Goal: Information Seeking & Learning: Understand process/instructions

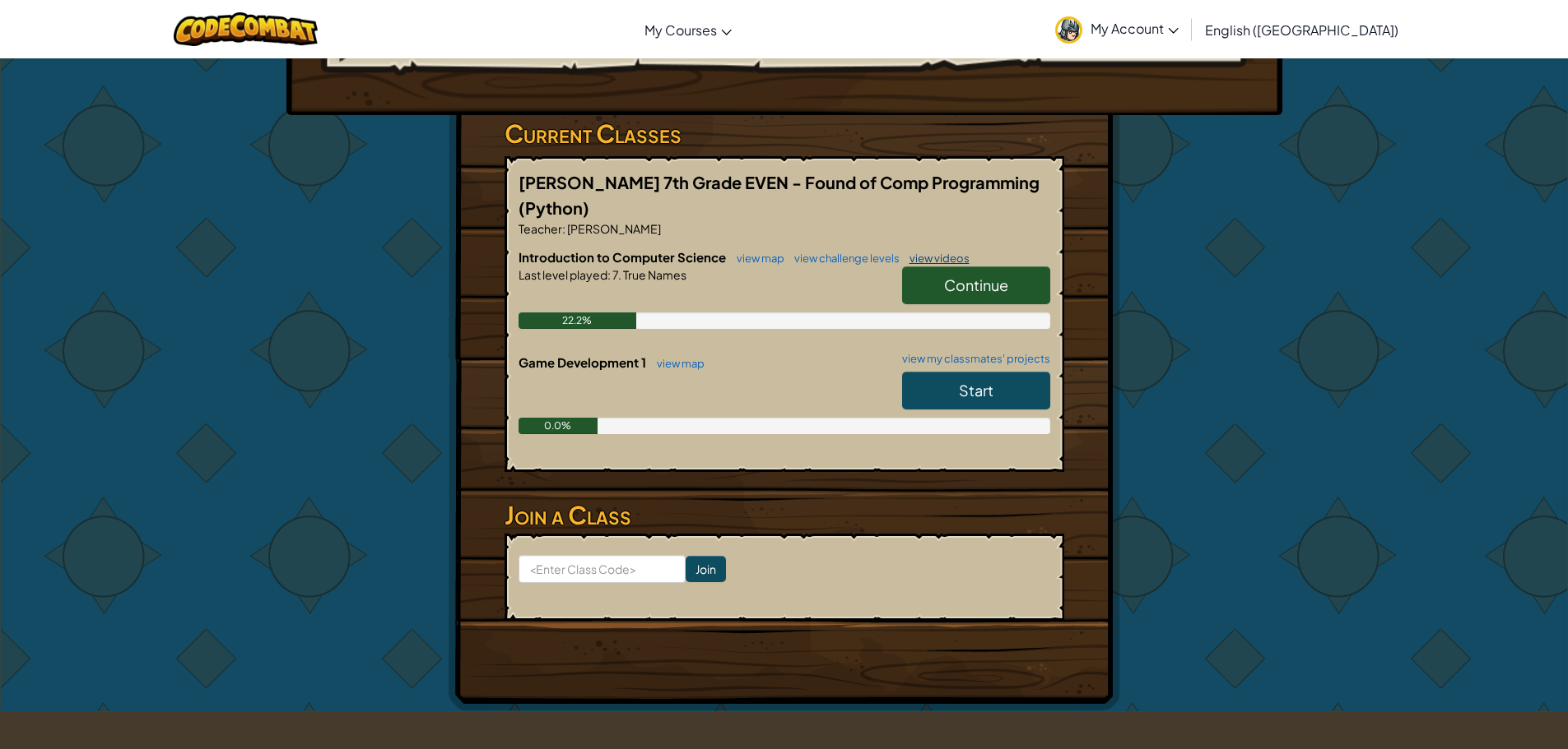
scroll to position [246, 0]
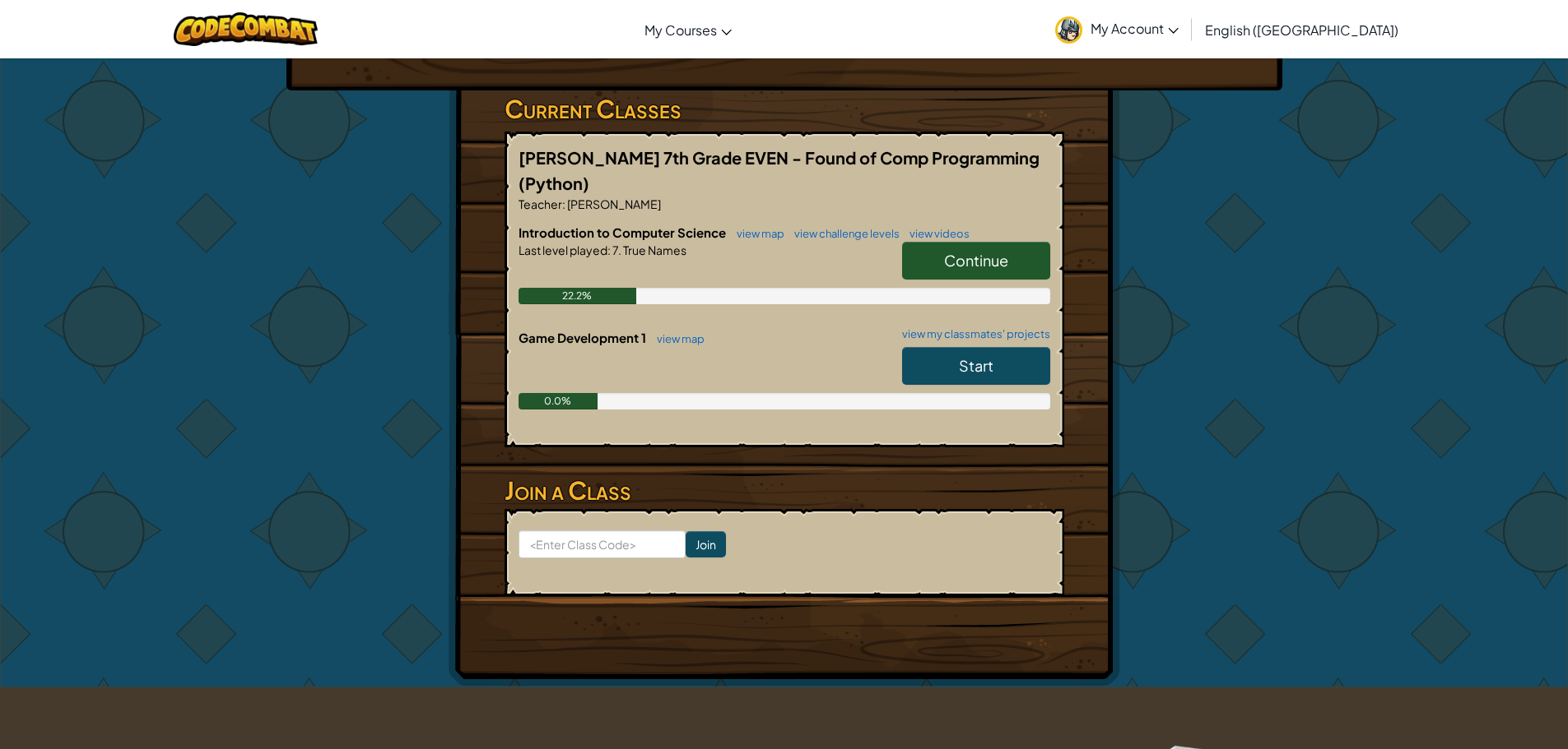
click at [974, 262] on span "Continue" at bounding box center [976, 260] width 64 height 19
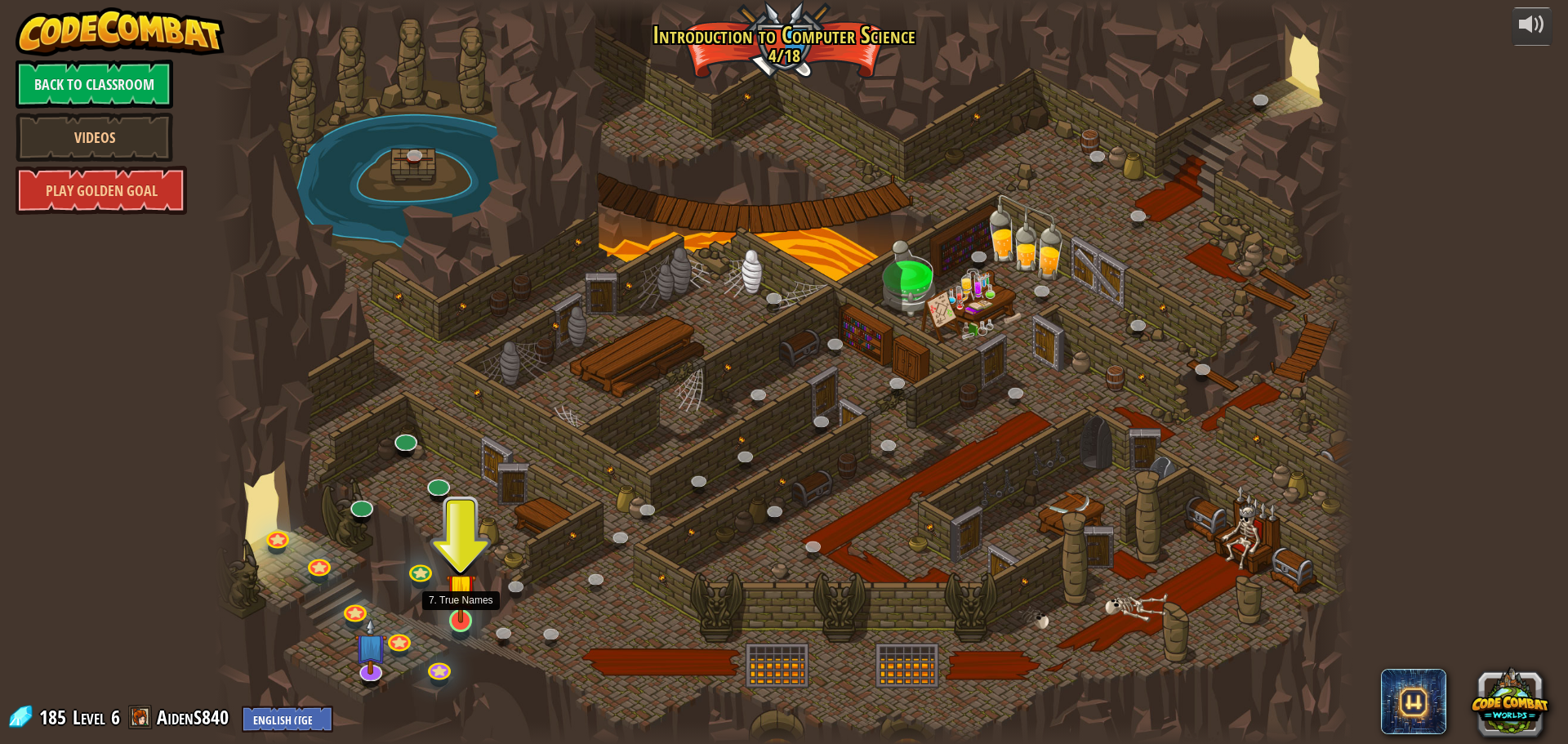
click at [457, 622] on img at bounding box center [460, 588] width 30 height 70
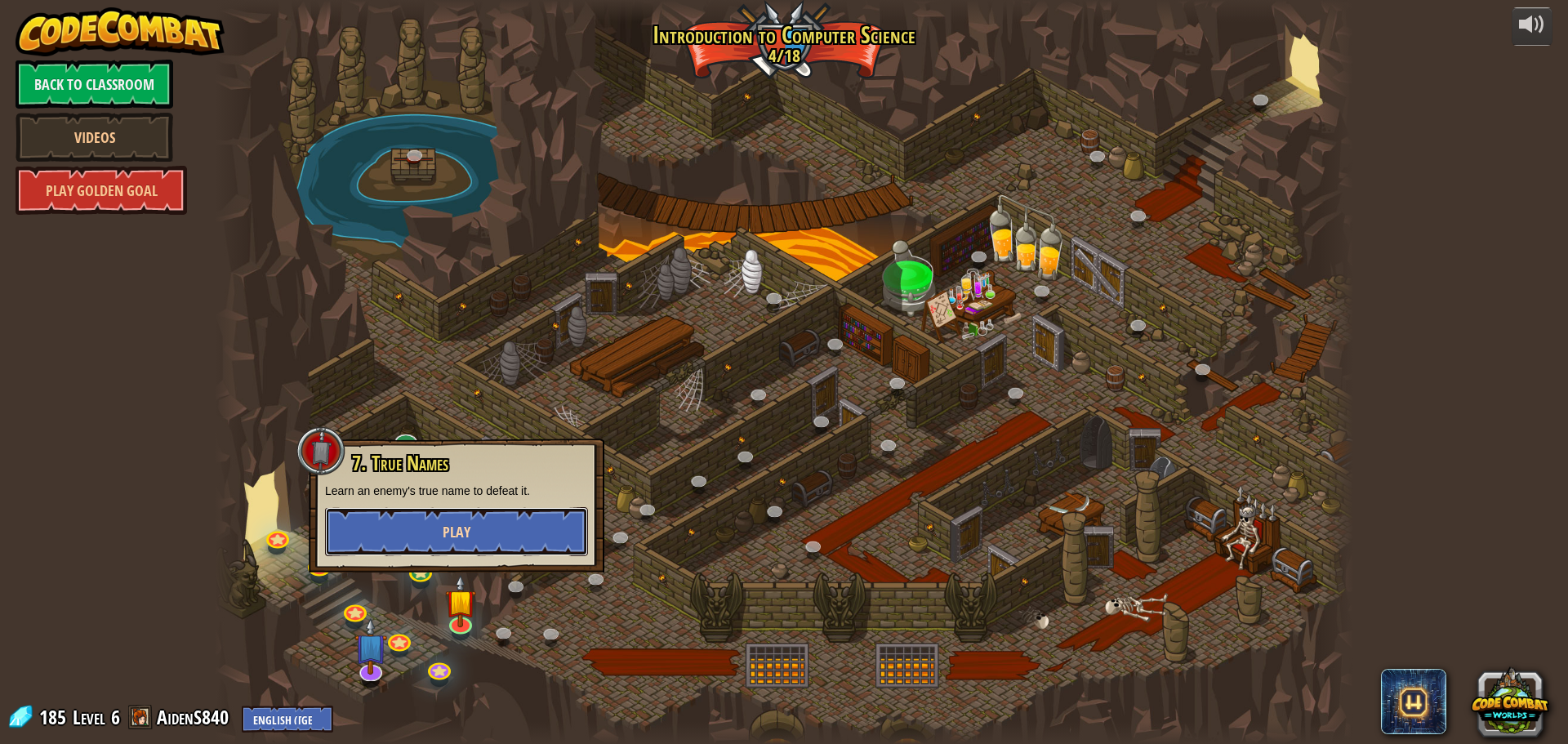
click at [517, 538] on button "Play" at bounding box center [456, 532] width 263 height 49
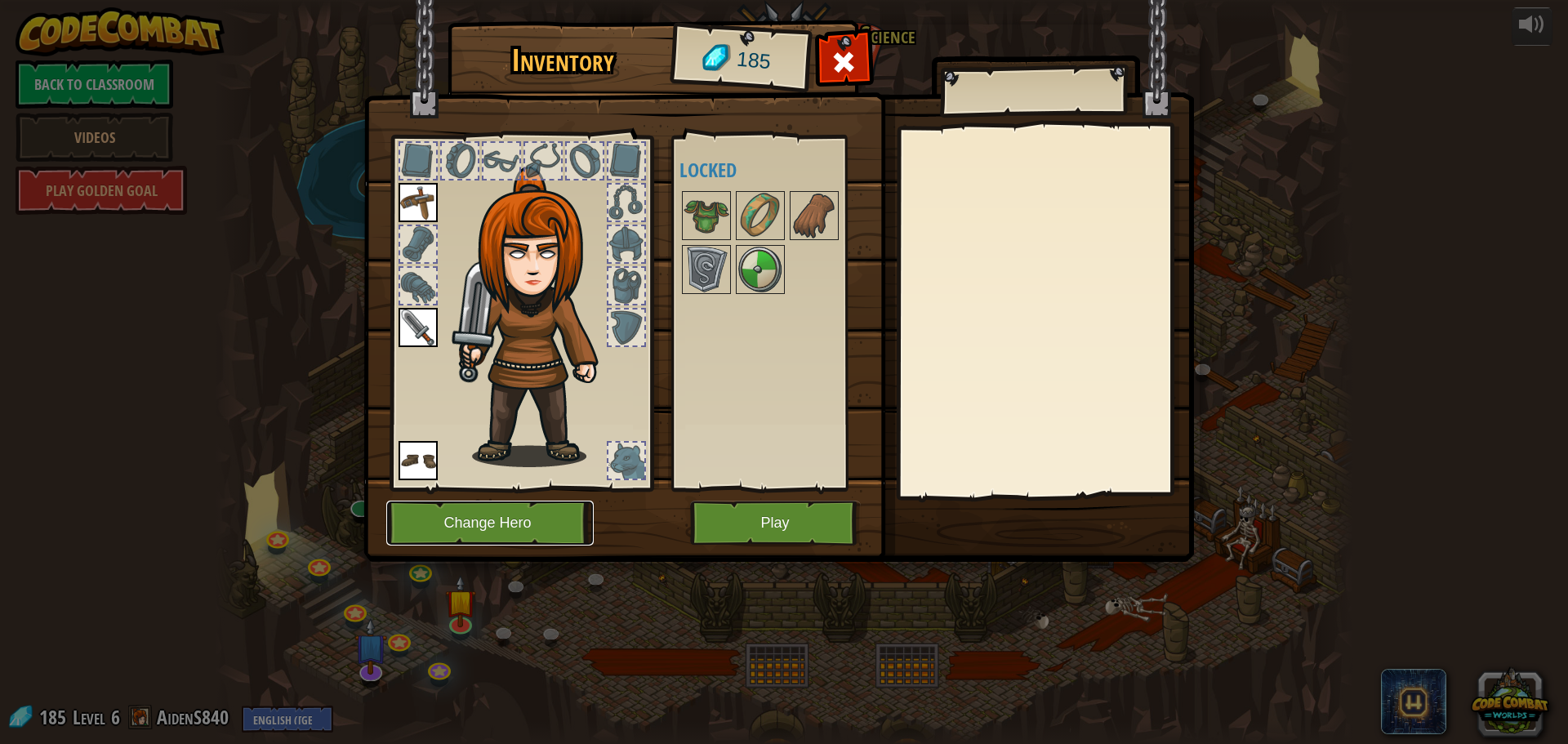
click at [507, 516] on button "Change Hero" at bounding box center [490, 523] width 208 height 45
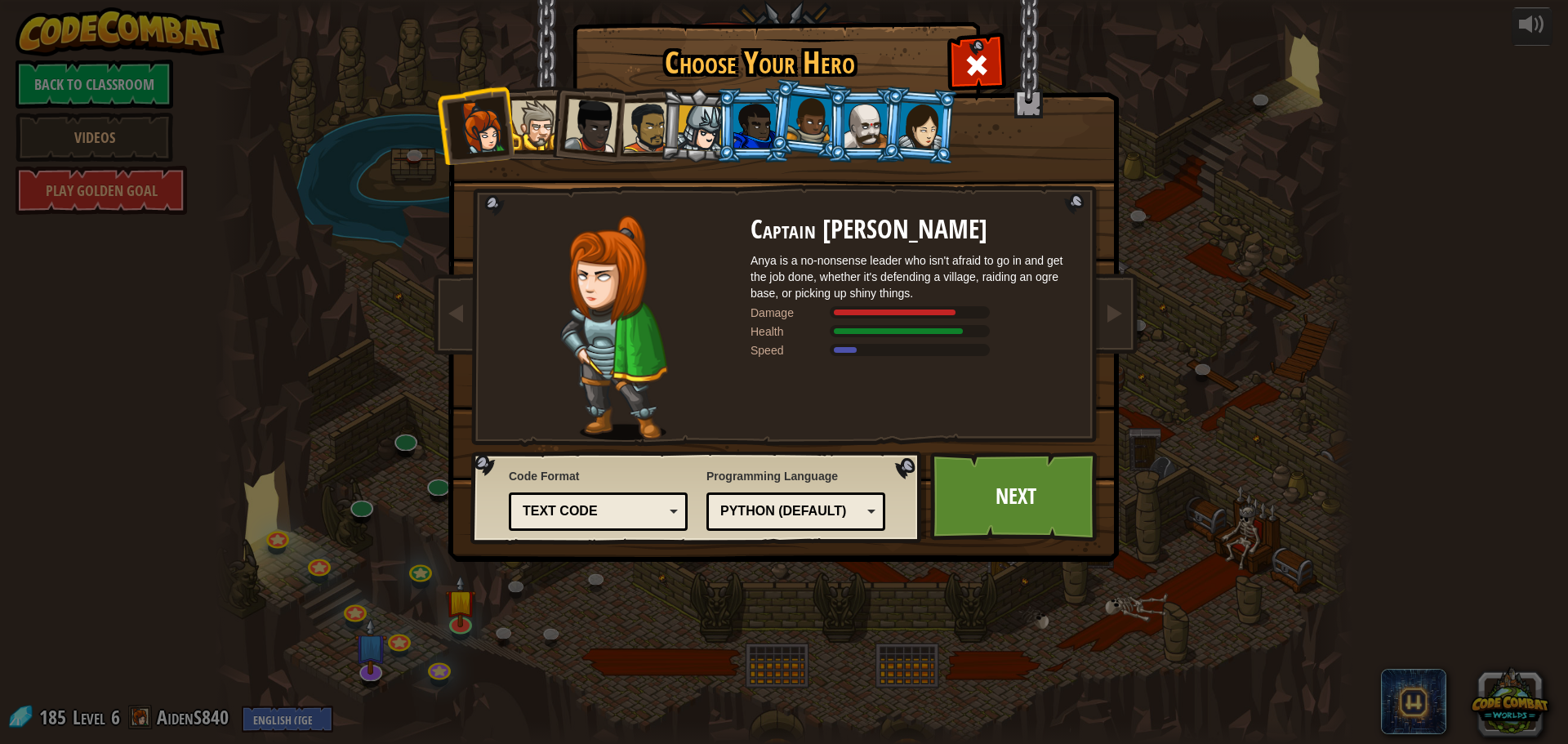
click at [870, 137] on div at bounding box center [865, 125] width 42 height 44
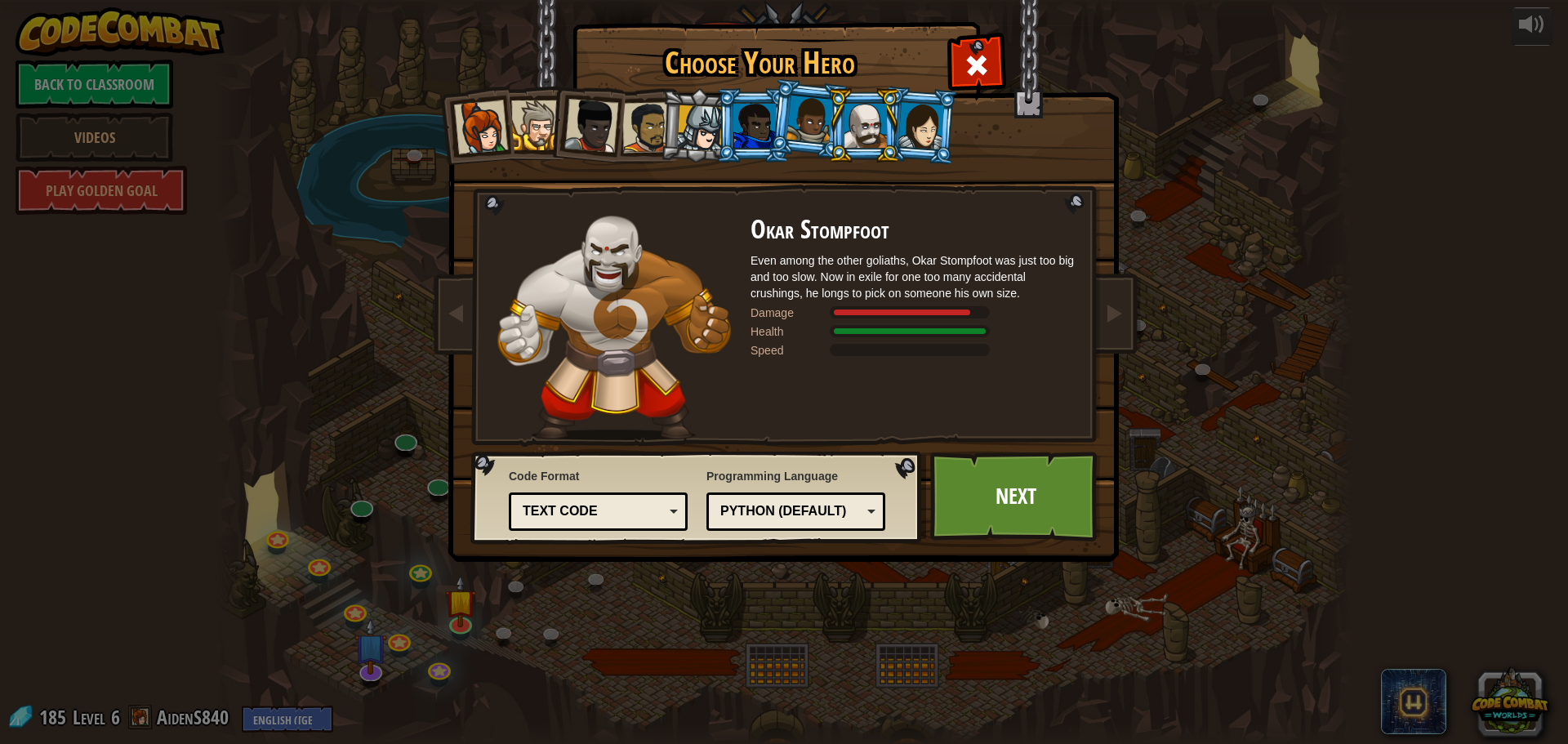
click at [933, 124] on div at bounding box center [921, 125] width 46 height 46
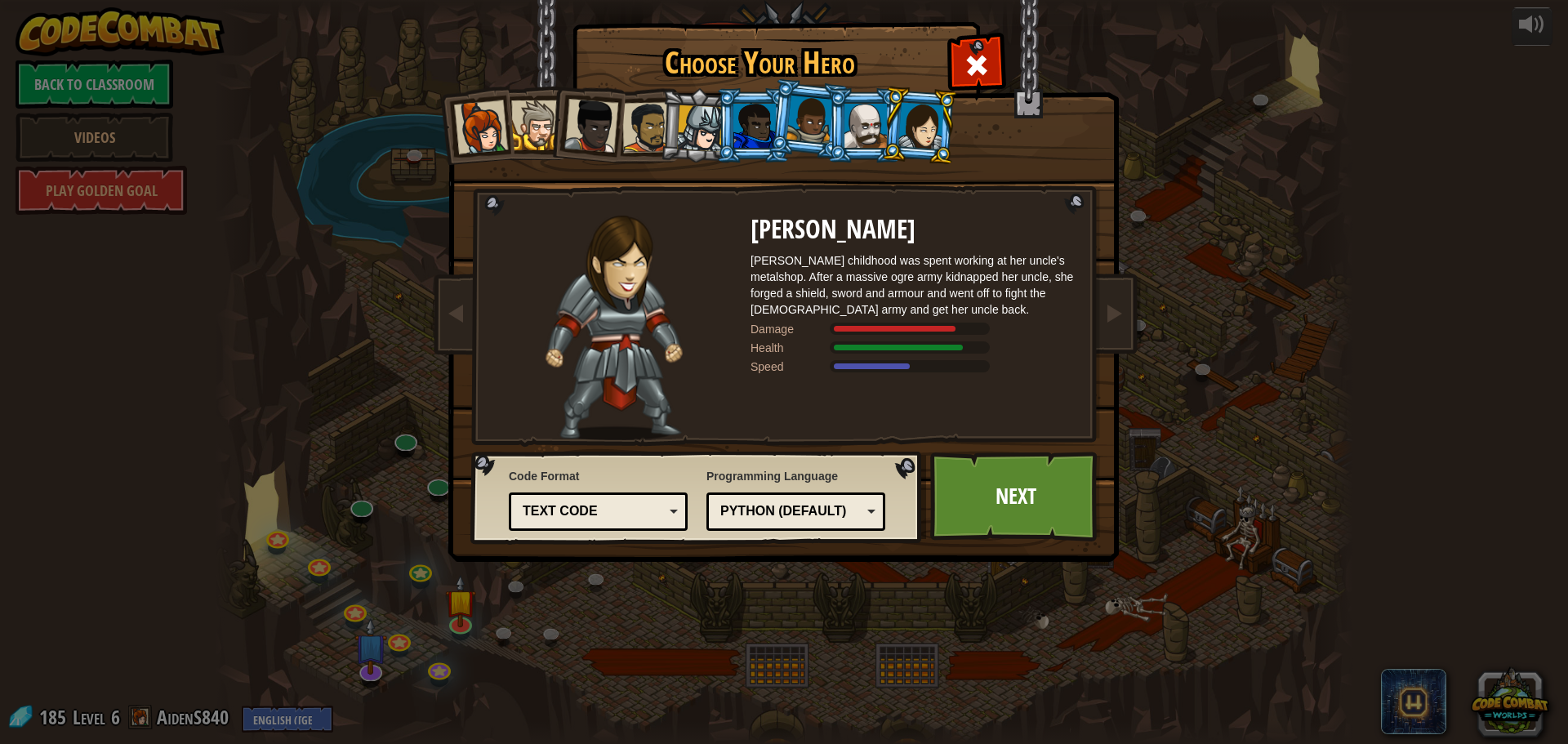
click at [720, 129] on li at bounding box center [753, 125] width 74 height 75
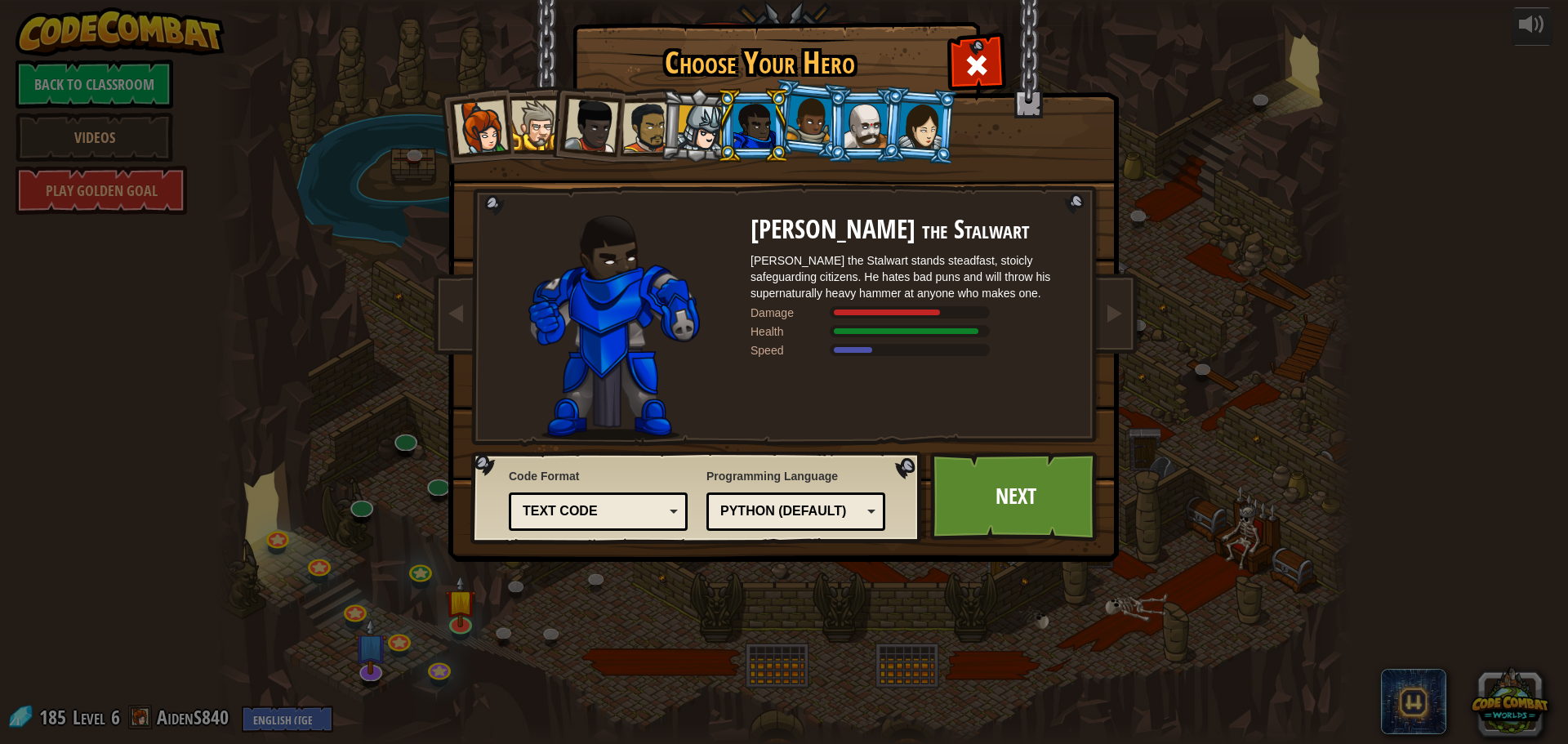
click at [569, 120] on div at bounding box center [591, 125] width 54 height 54
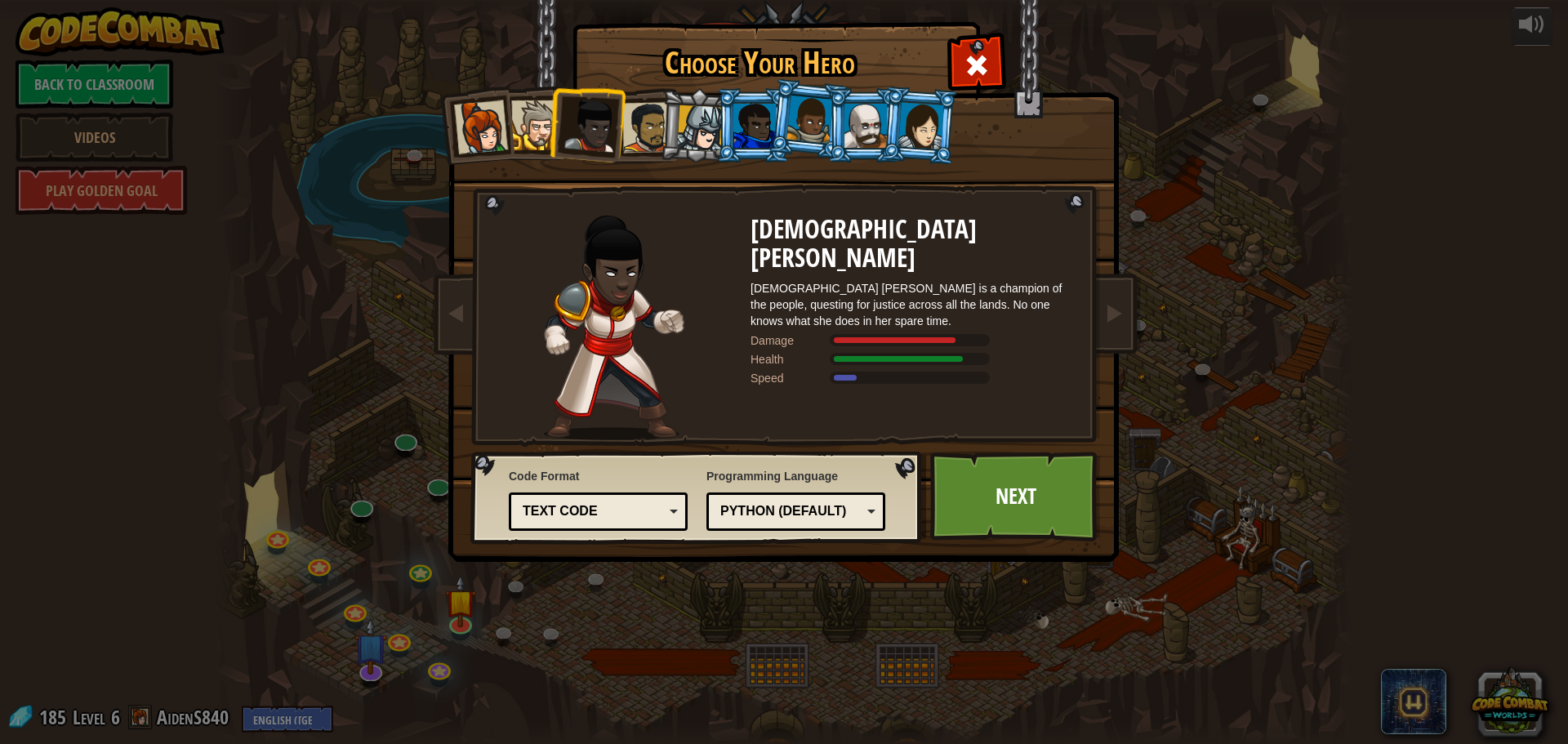
click at [695, 98] on li at bounding box center [697, 125] width 77 height 78
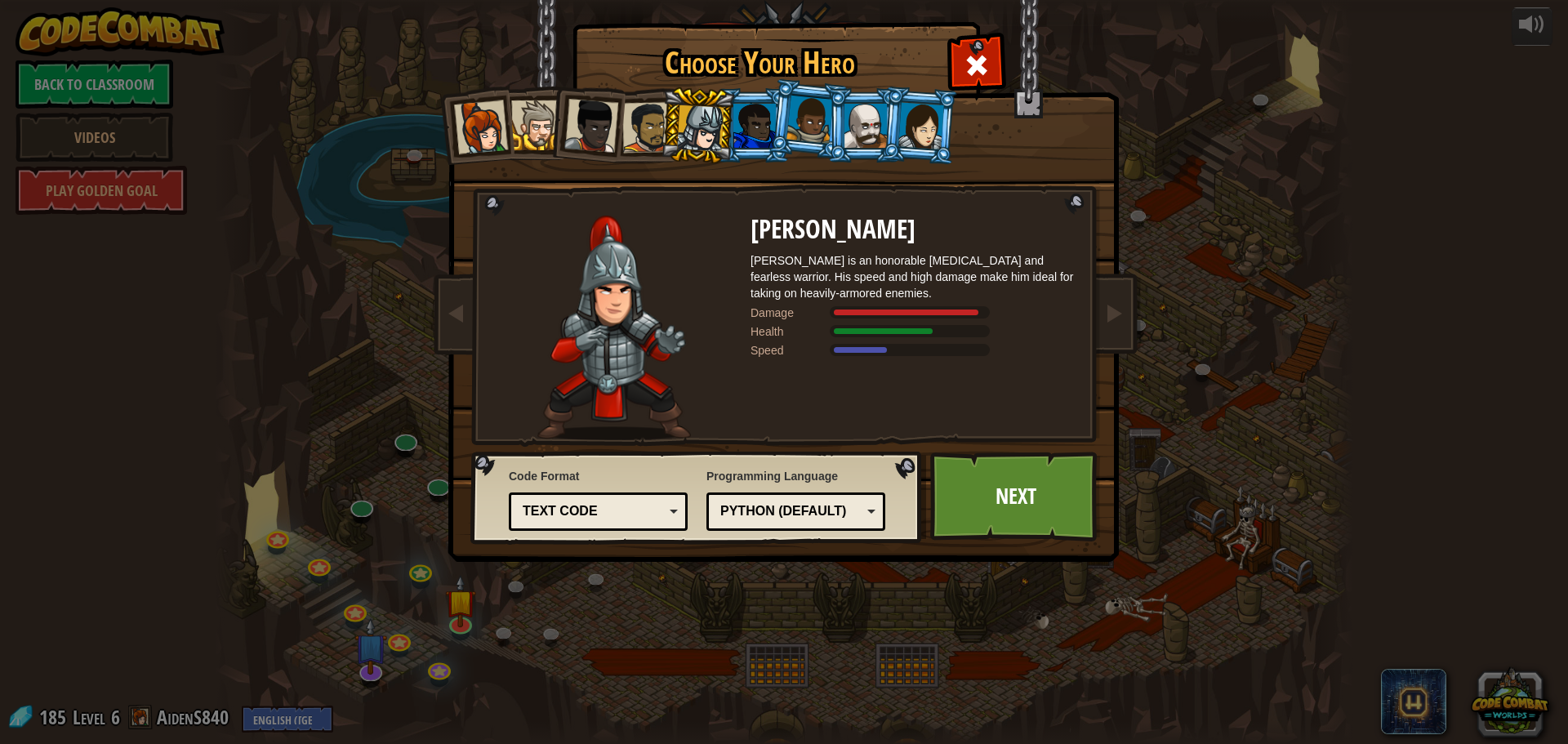
click at [671, 111] on li at bounding box center [697, 125] width 77 height 78
click at [478, 125] on div at bounding box center [481, 127] width 54 height 54
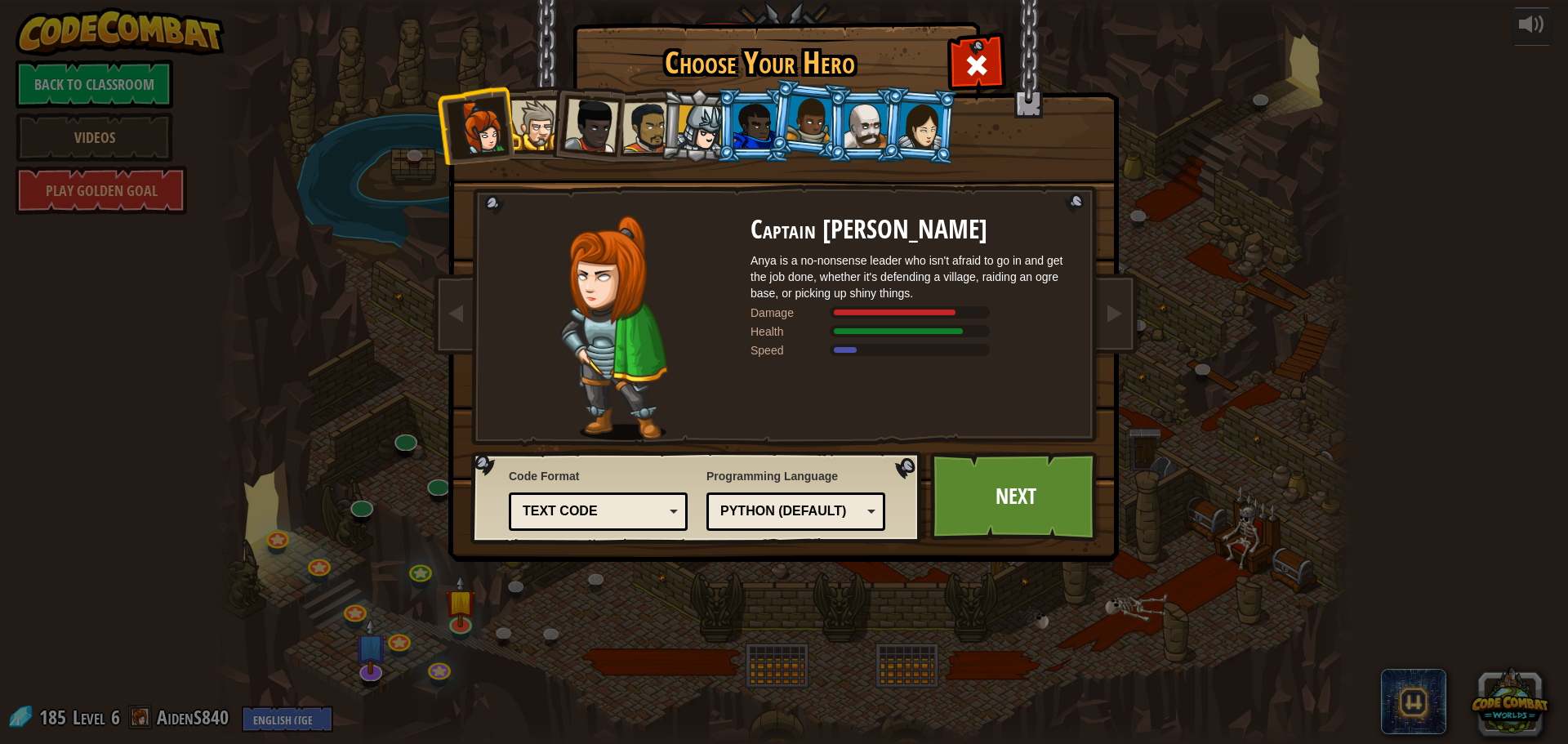
click at [550, 114] on li at bounding box center [586, 122] width 80 height 80
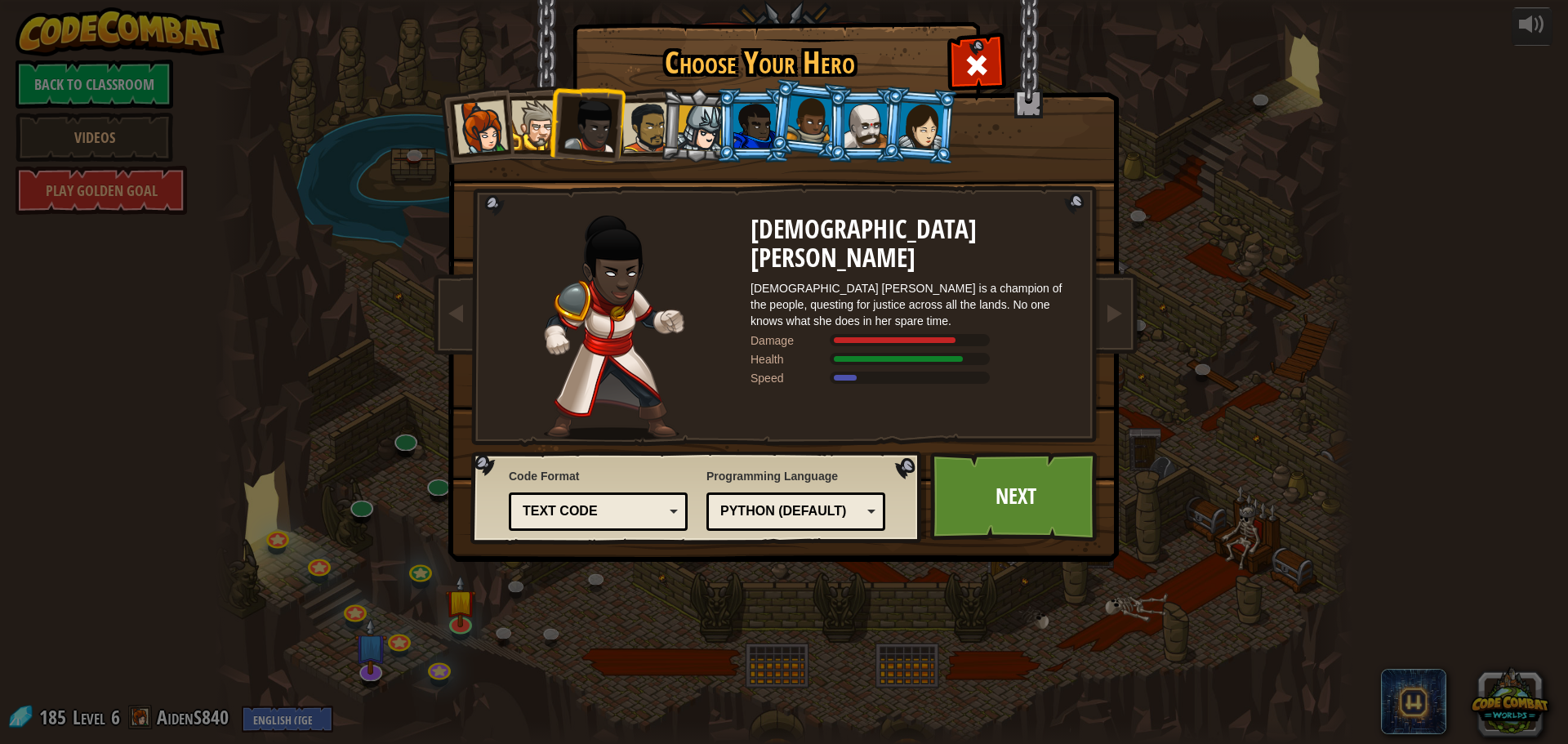
click at [655, 123] on div at bounding box center [647, 127] width 51 height 51
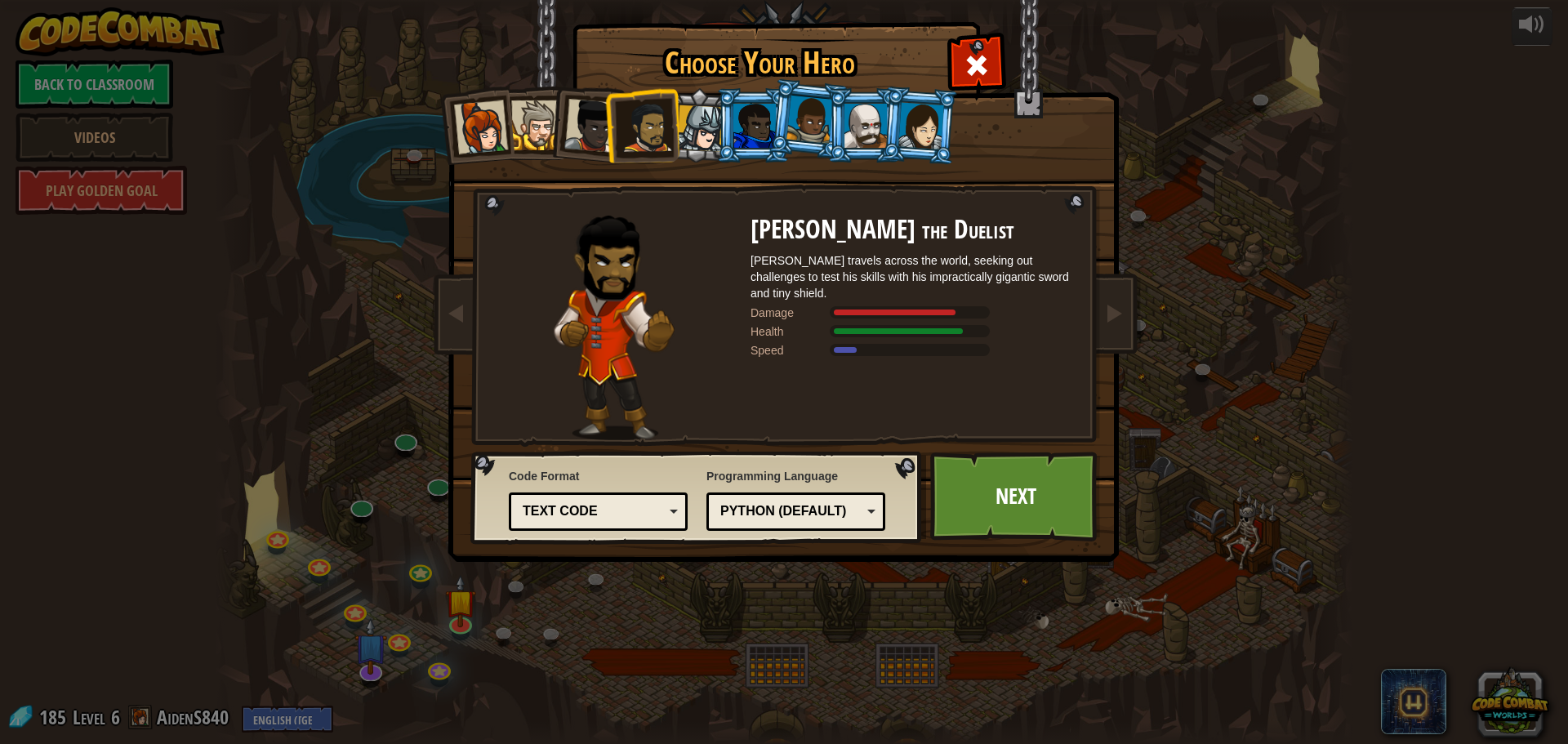
click at [711, 117] on div at bounding box center [700, 129] width 46 height 46
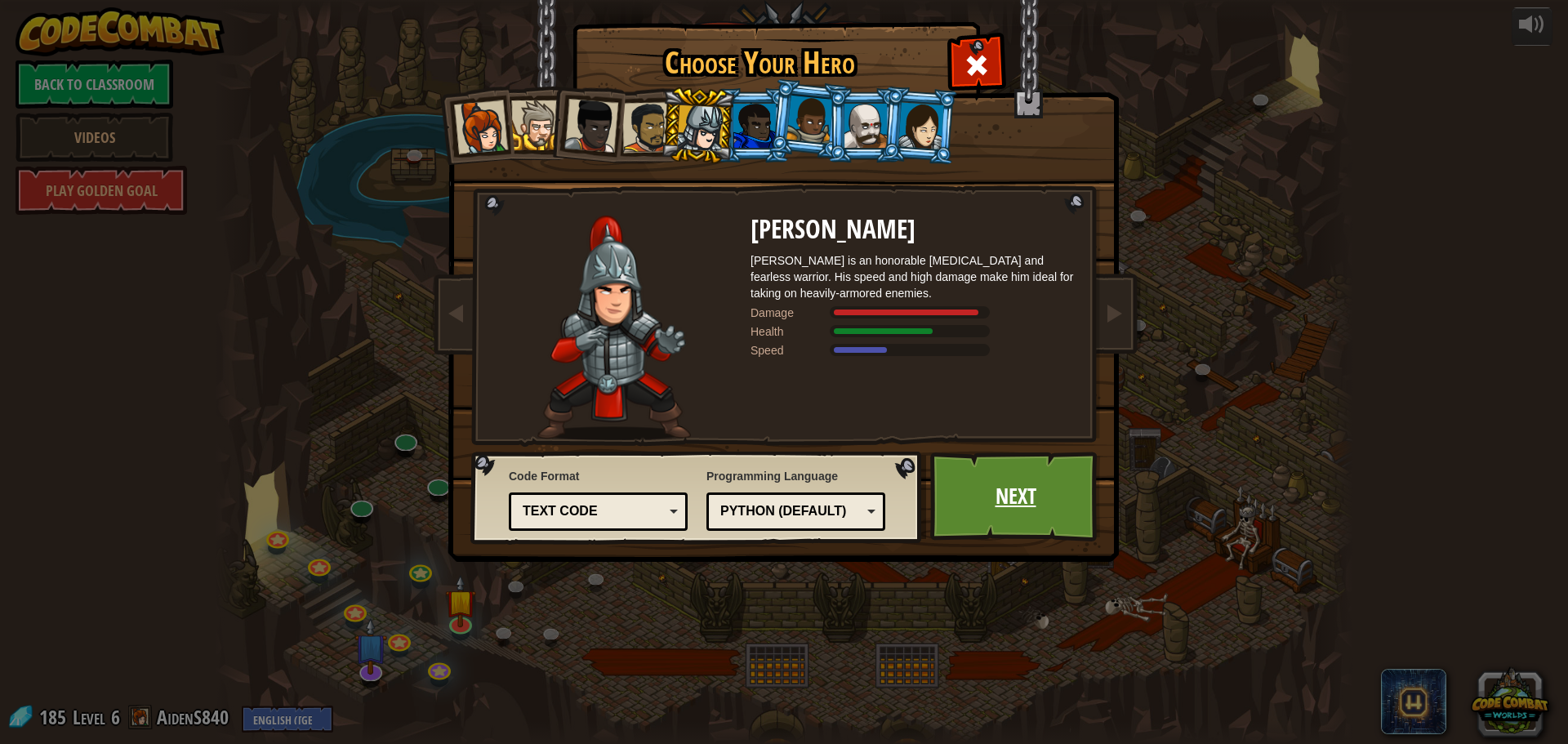
click at [1034, 468] on link "Next" at bounding box center [1015, 497] width 171 height 90
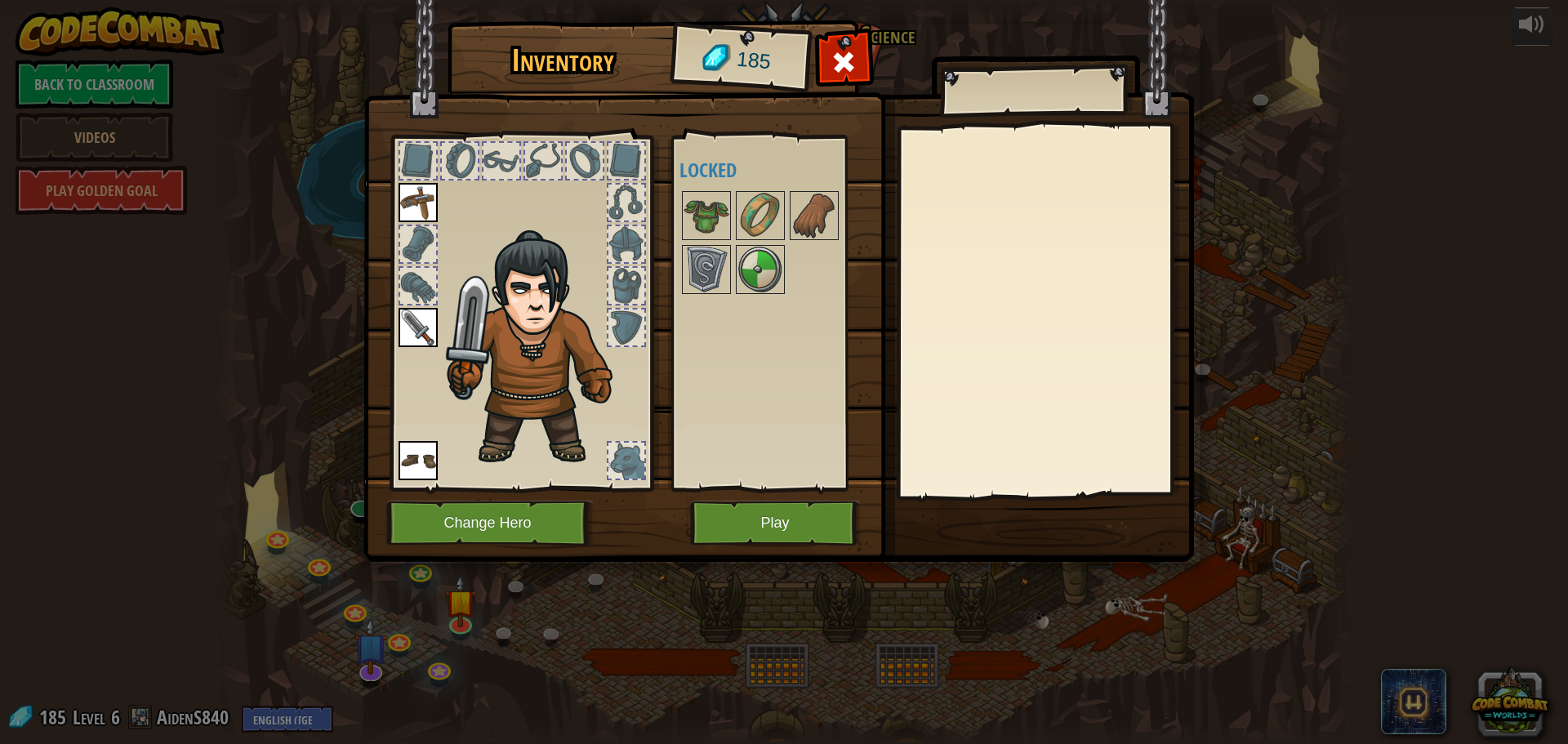
click at [502, 156] on div at bounding box center [501, 161] width 36 height 36
drag, startPoint x: 513, startPoint y: 157, endPoint x: 520, endPoint y: 292, distance: 135.2
click at [520, 292] on div at bounding box center [521, 308] width 270 height 368
click at [520, 292] on img at bounding box center [539, 348] width 200 height 238
click at [776, 271] on img at bounding box center [760, 269] width 46 height 46
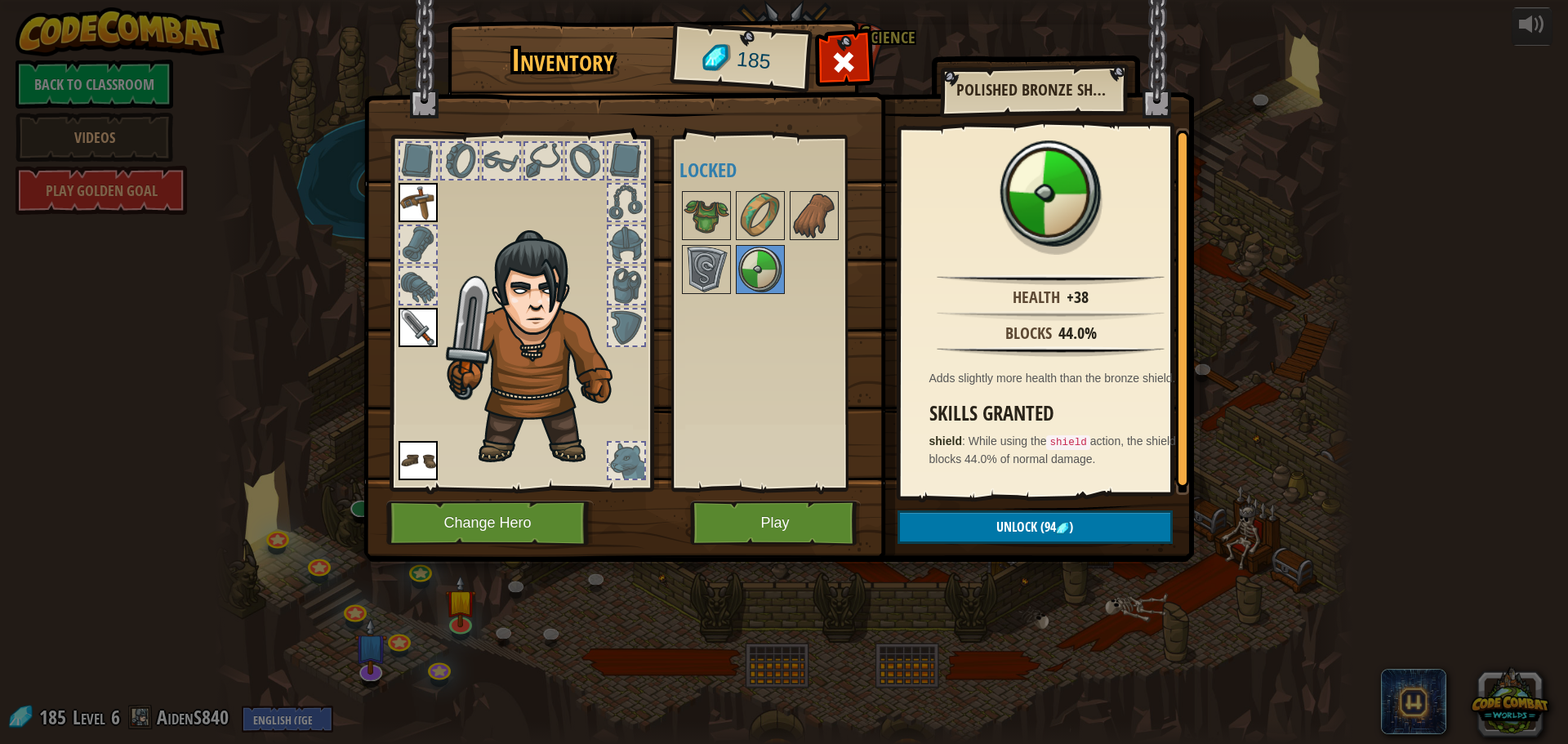
drag, startPoint x: 715, startPoint y: 217, endPoint x: 638, endPoint y: 221, distance: 77.1
click at [641, 221] on div "Inventory 185 Available Equip Equip Equip (double-click to equip) Locked Polish…" at bounding box center [784, 295] width 830 height 540
drag, startPoint x: 428, startPoint y: 421, endPoint x: 423, endPoint y: 308, distance: 113.1
click at [426, 414] on div at bounding box center [521, 308] width 270 height 368
click at [424, 308] on img at bounding box center [529, 329] width 255 height 281
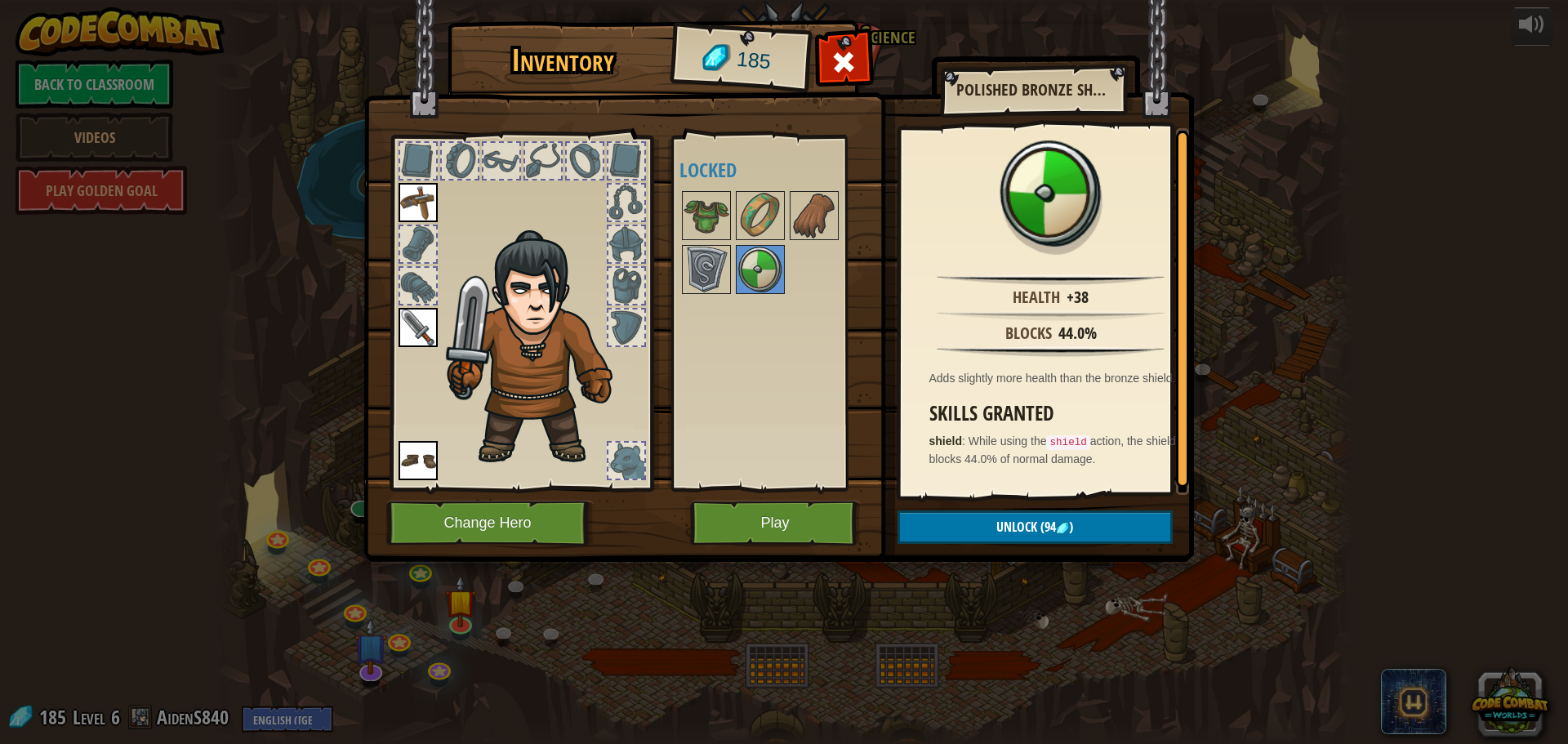
click at [424, 274] on div at bounding box center [418, 286] width 36 height 36
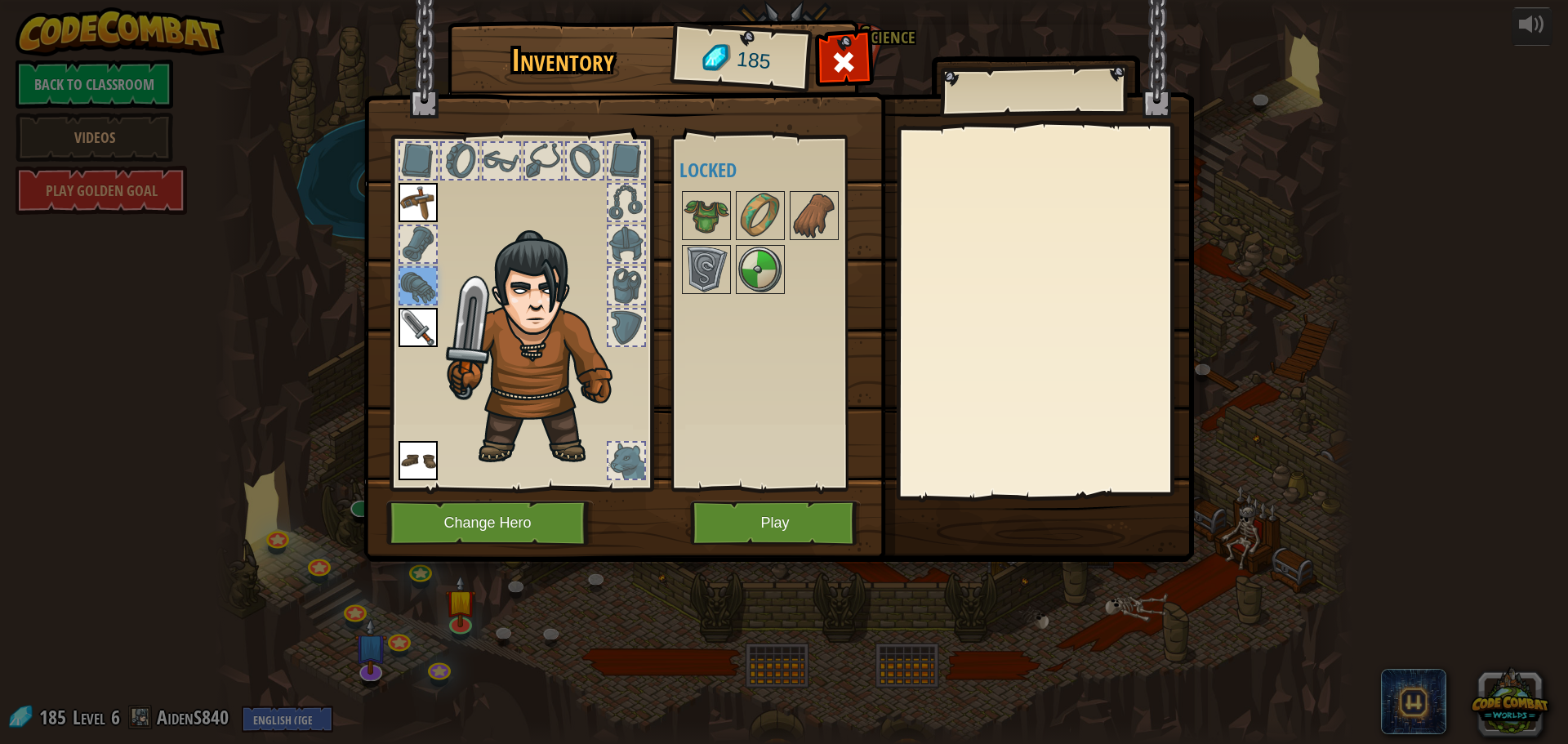
drag, startPoint x: 435, startPoint y: 257, endPoint x: 477, endPoint y: 301, distance: 60.8
click at [477, 301] on div at bounding box center [521, 308] width 270 height 368
click at [772, 511] on button "Play" at bounding box center [775, 523] width 171 height 45
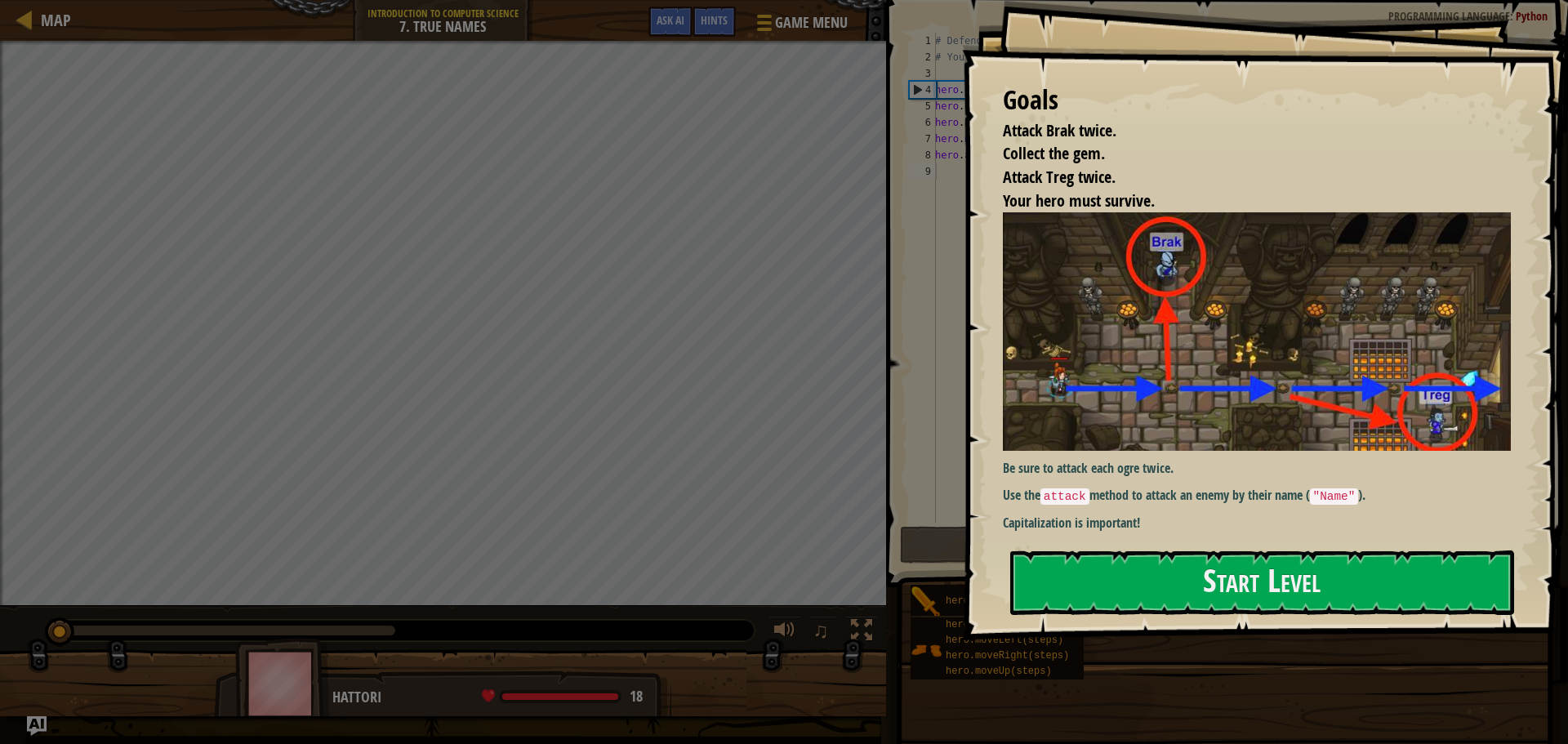
drag, startPoint x: 1439, startPoint y: 566, endPoint x: 1427, endPoint y: 525, distance: 42.7
click at [1438, 564] on button "Start Level" at bounding box center [1261, 582] width 504 height 64
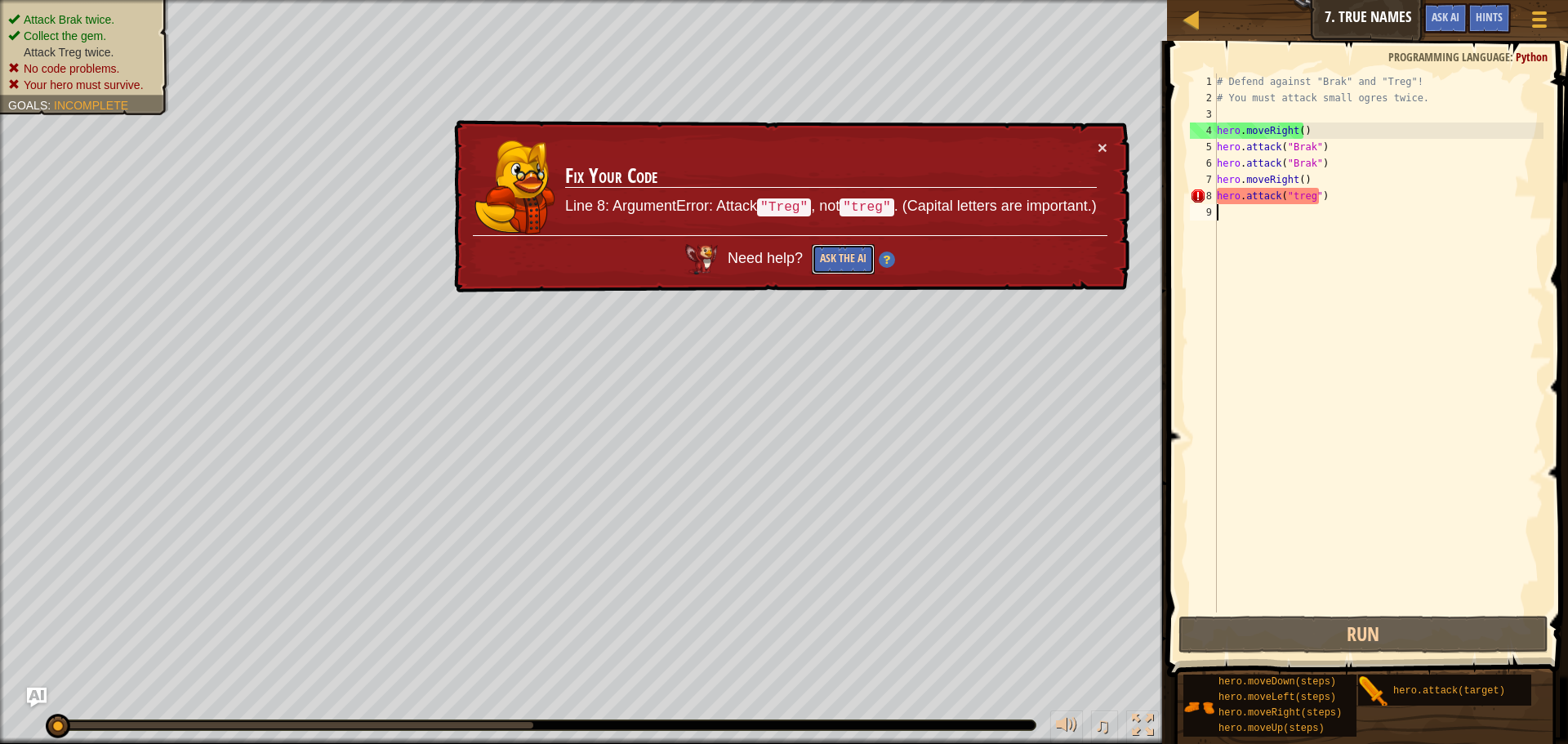
click at [836, 257] on button "Ask the AI" at bounding box center [842, 259] width 63 height 30
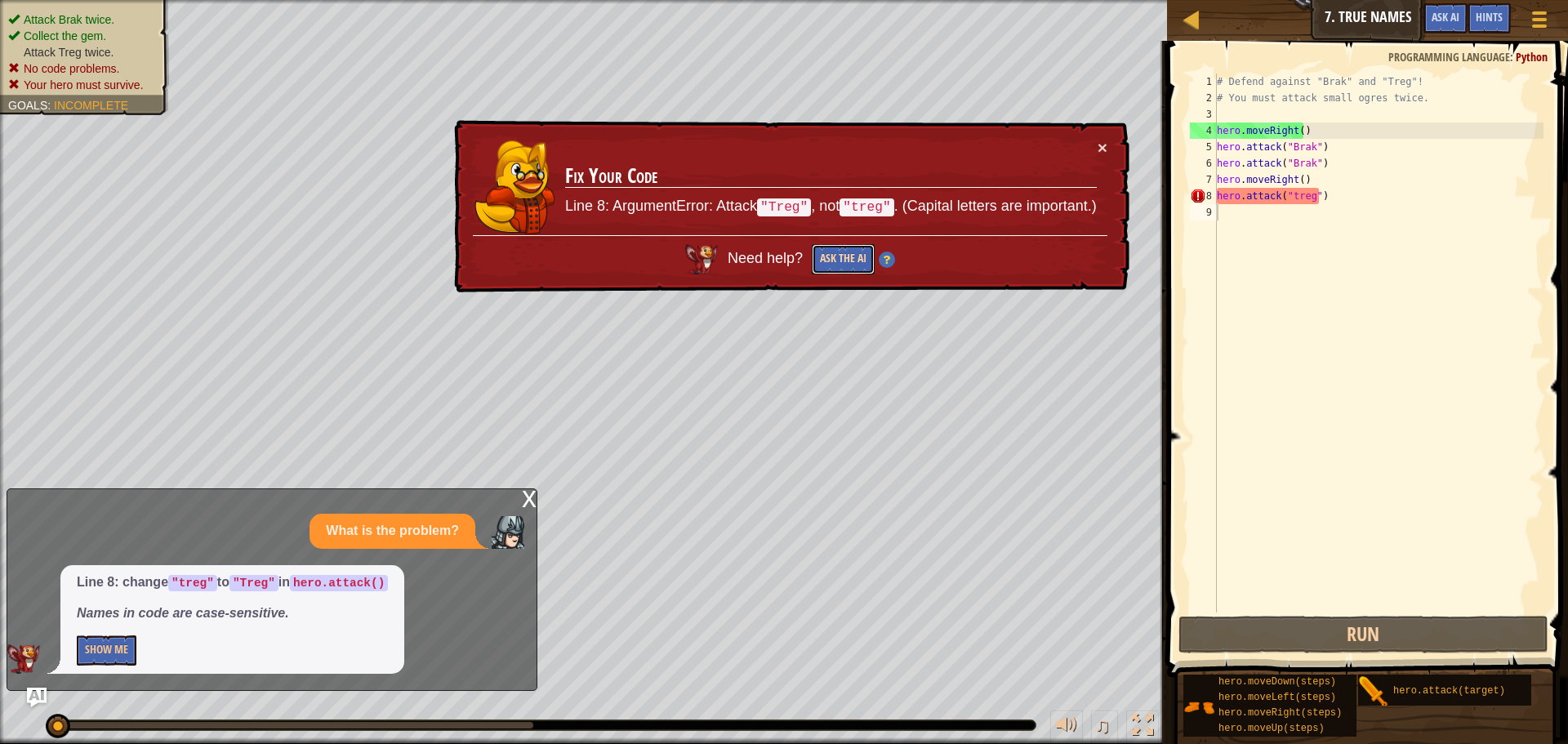
click at [846, 253] on button "Ask the AI" at bounding box center [842, 259] width 63 height 30
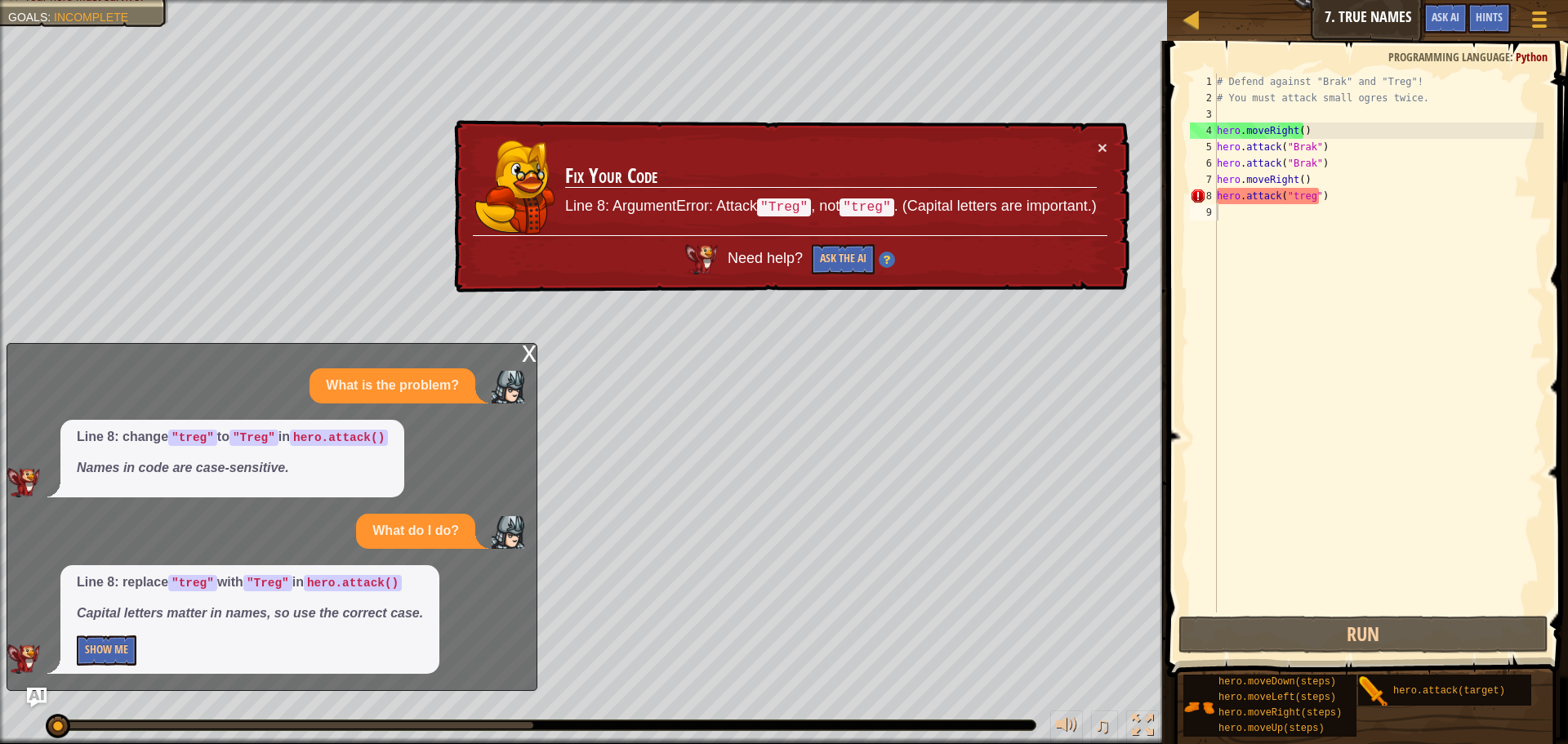
click at [365, 574] on div "What is the problem? Line 8: change "treg" to "Treg" in hero.attack() Names in …" at bounding box center [268, 521] width 521 height 306
drag, startPoint x: 365, startPoint y: 574, endPoint x: 358, endPoint y: 586, distance: 13.9
click at [358, 584] on p "Line 8: replace "treg" with "Treg" in hero.attack()" at bounding box center [249, 583] width 346 height 19
click at [358, 586] on code "hero.attack()" at bounding box center [353, 582] width 98 height 16
click at [435, 547] on div "What do I do?" at bounding box center [416, 531] width 119 height 35
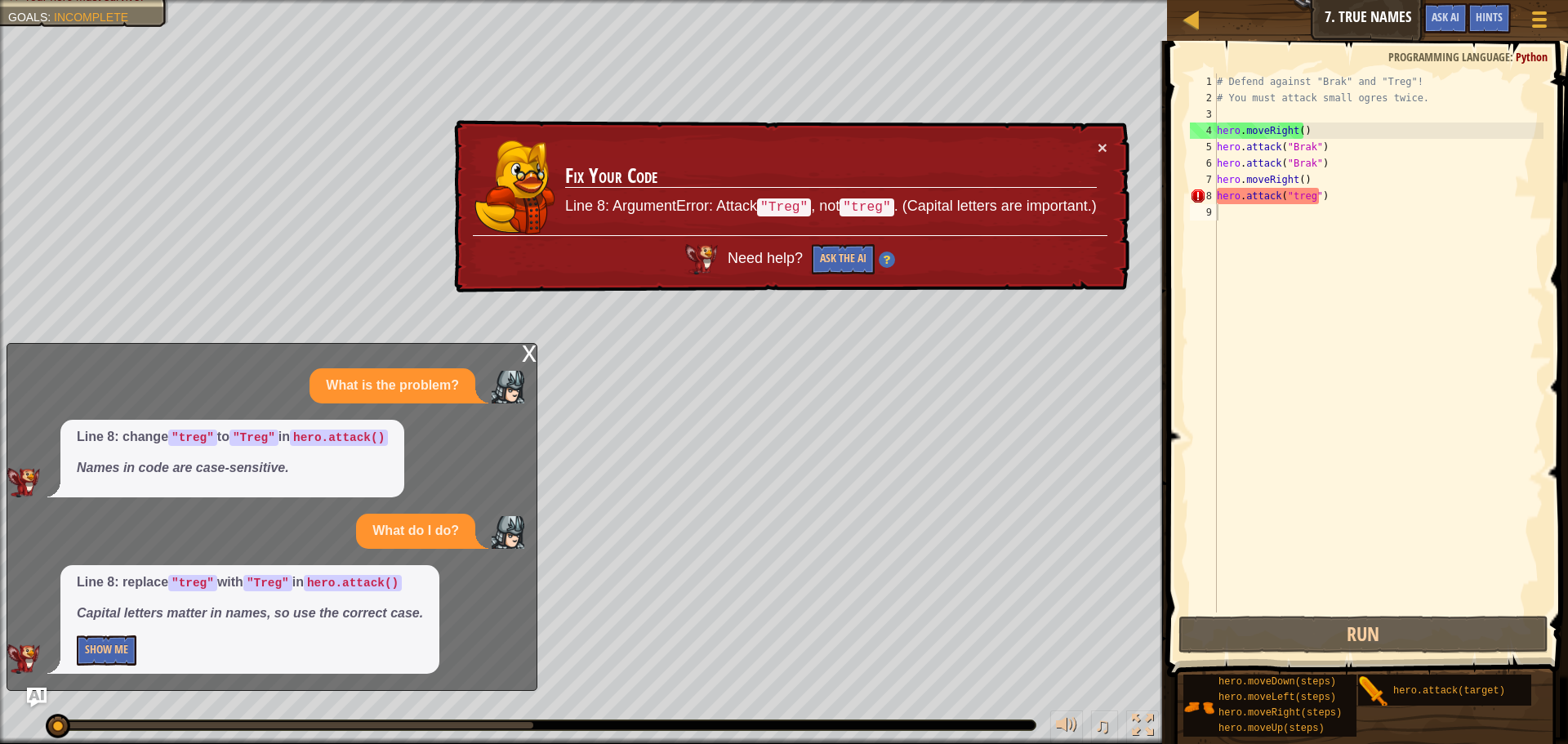
click at [444, 535] on p "What do I do?" at bounding box center [416, 532] width 87 height 19
click at [858, 263] on button "Ask the AI" at bounding box center [842, 259] width 63 height 30
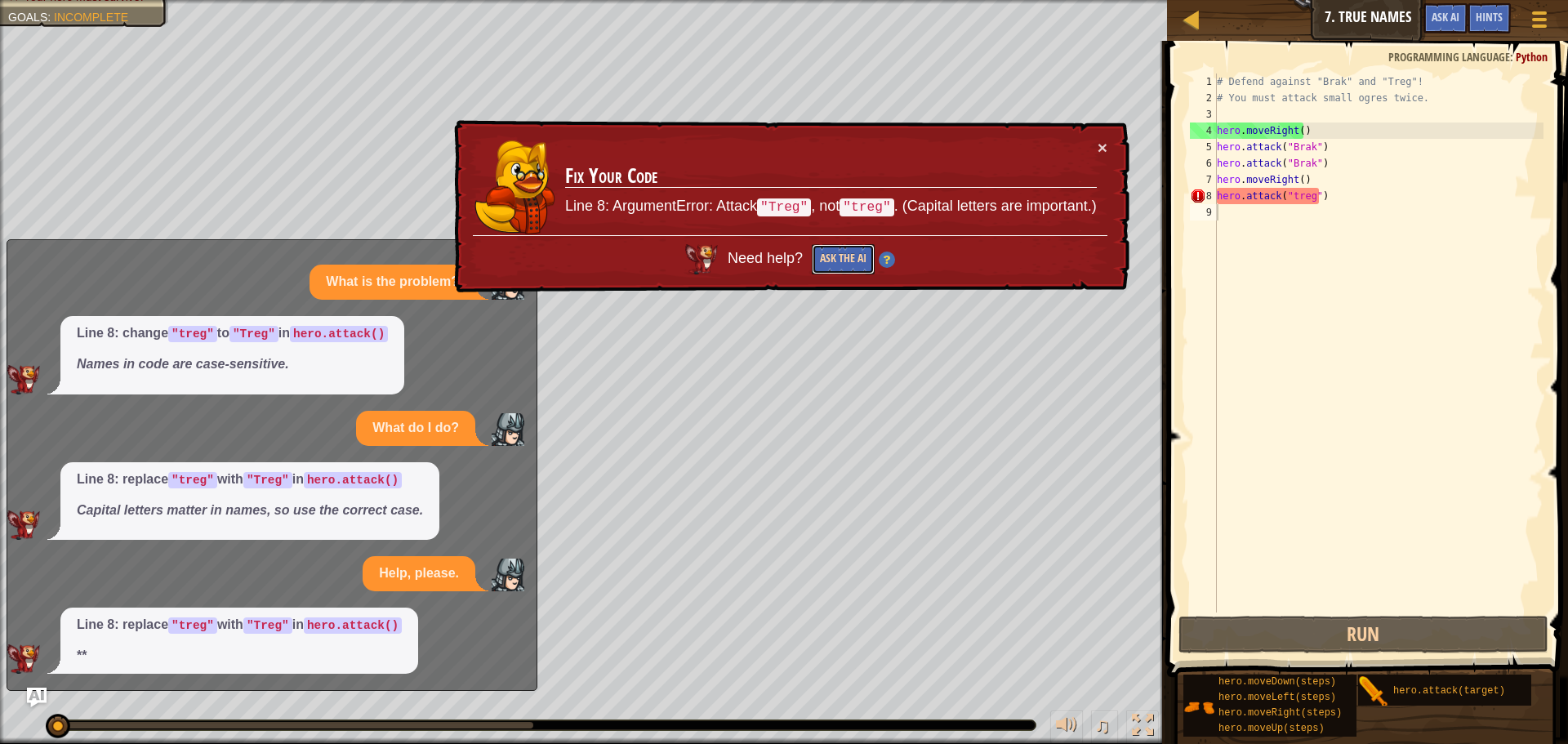
click at [825, 247] on button "Ask the AI" at bounding box center [842, 259] width 63 height 30
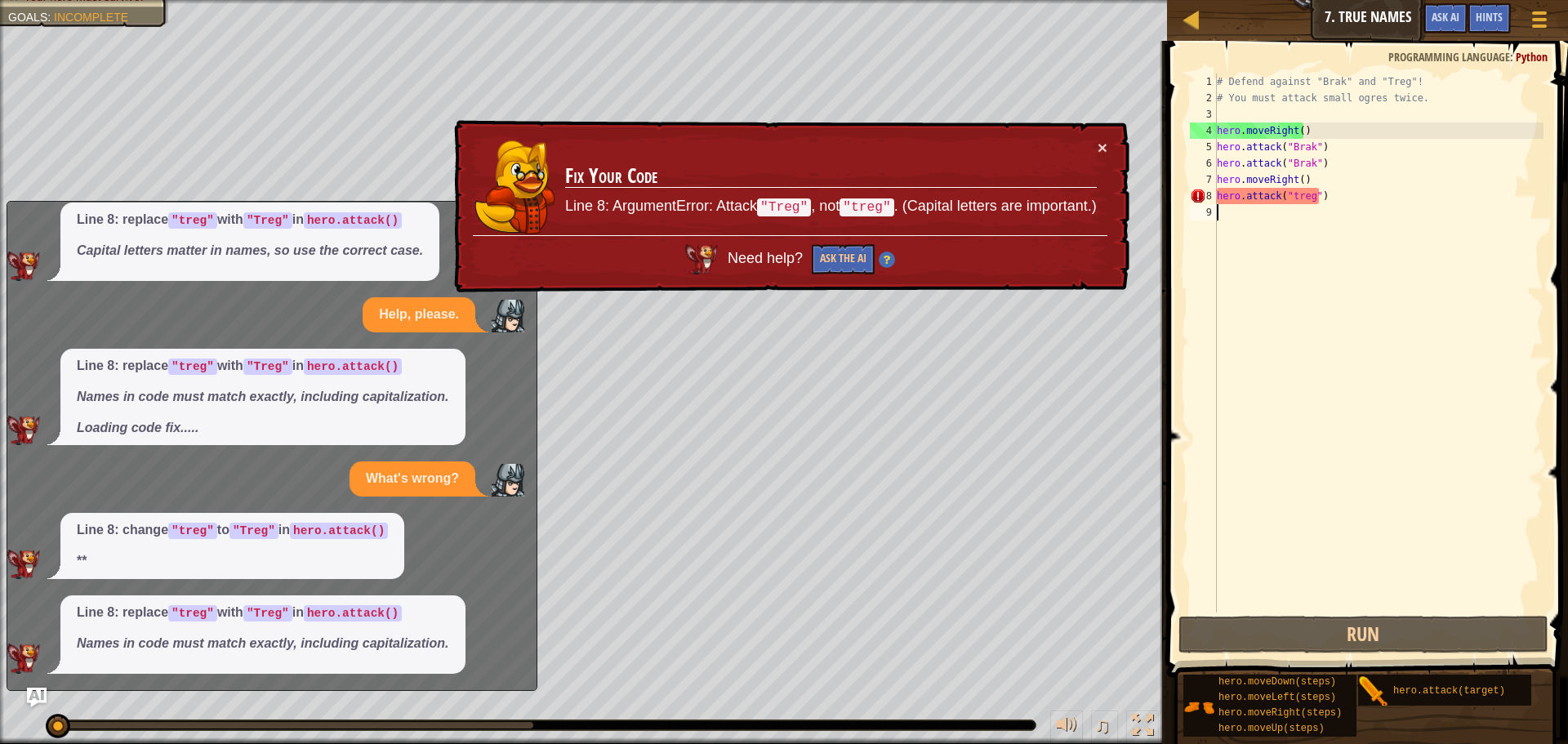
scroll to position [345, 0]
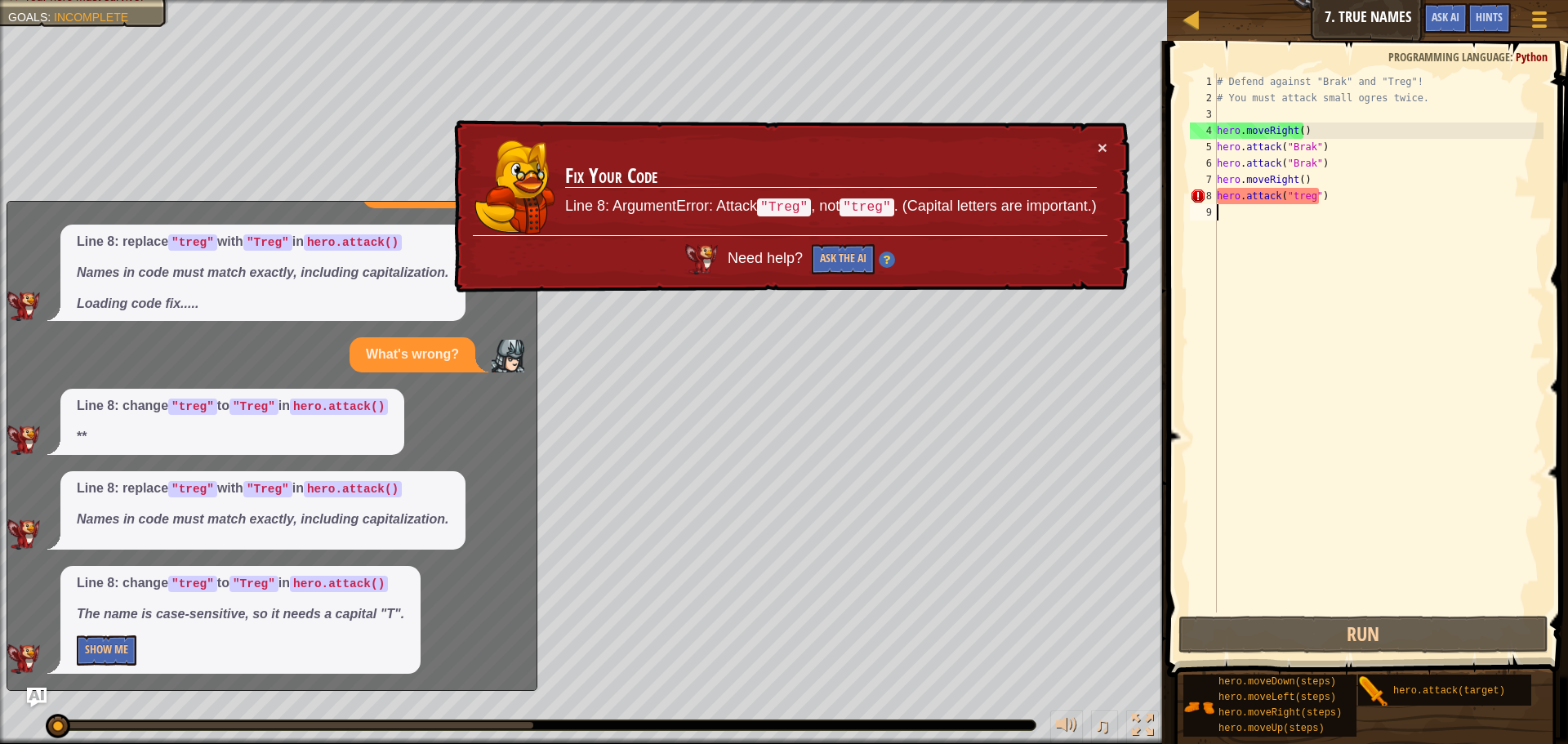
click at [836, 237] on div "Need help? Ask the AI" at bounding box center [790, 255] width 635 height 40
click at [833, 241] on div "Need help? Ask the AI" at bounding box center [790, 255] width 635 height 40
click at [830, 259] on button "Ask the AI" at bounding box center [842, 259] width 63 height 30
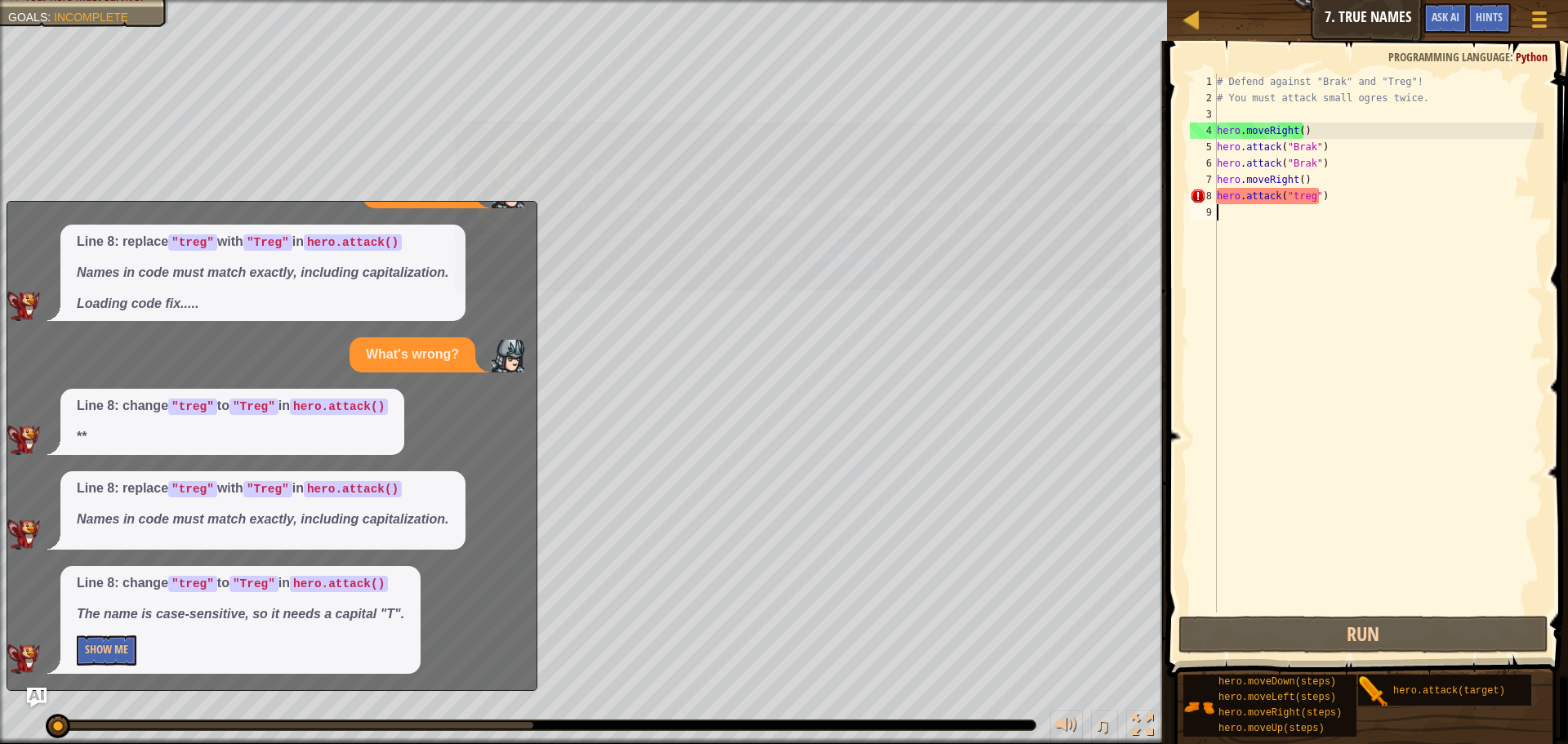
click at [830, 259] on button "Ask the AI" at bounding box center [842, 259] width 63 height 30
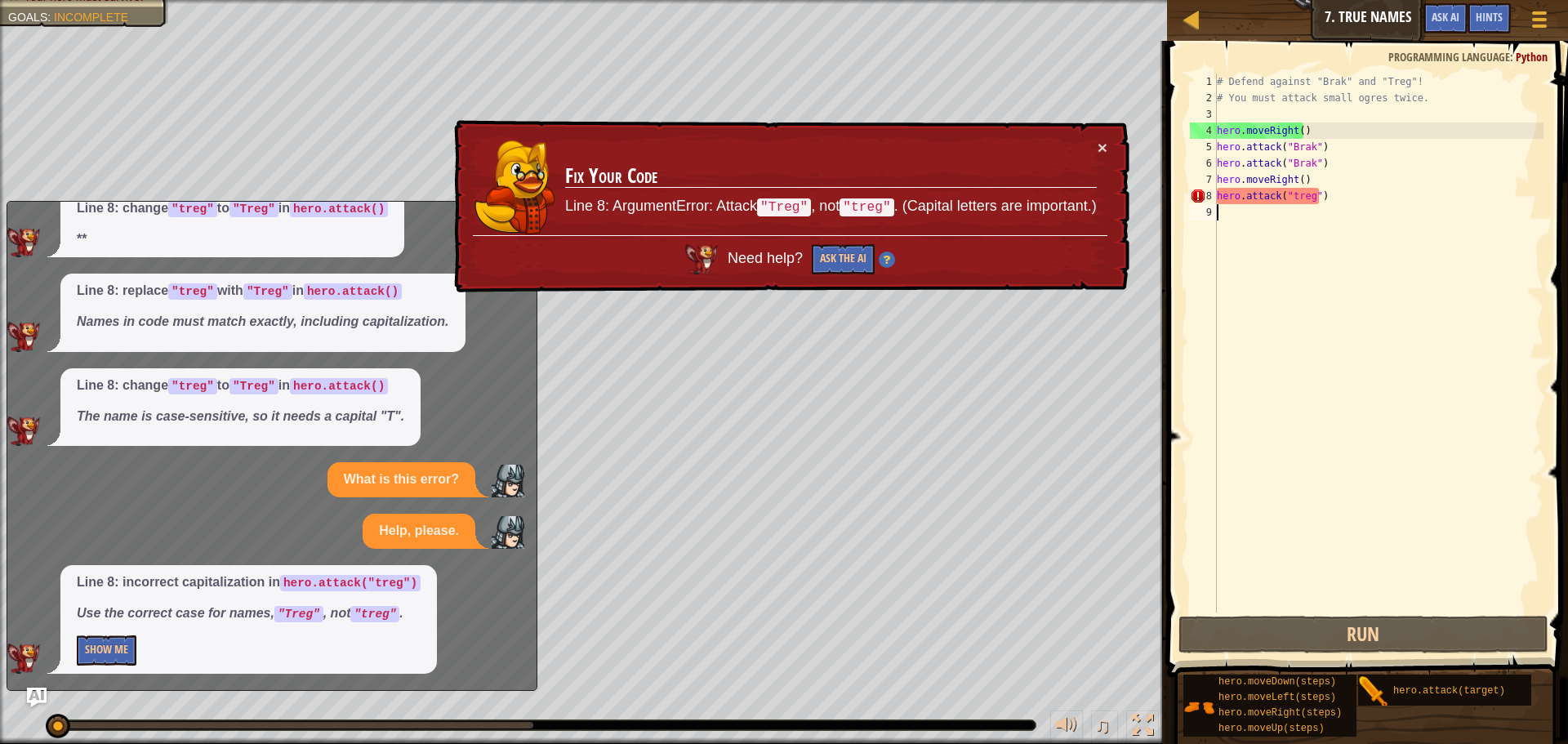
scroll to position [542, 0]
click at [1334, 614] on span at bounding box center [1369, 335] width 414 height 685
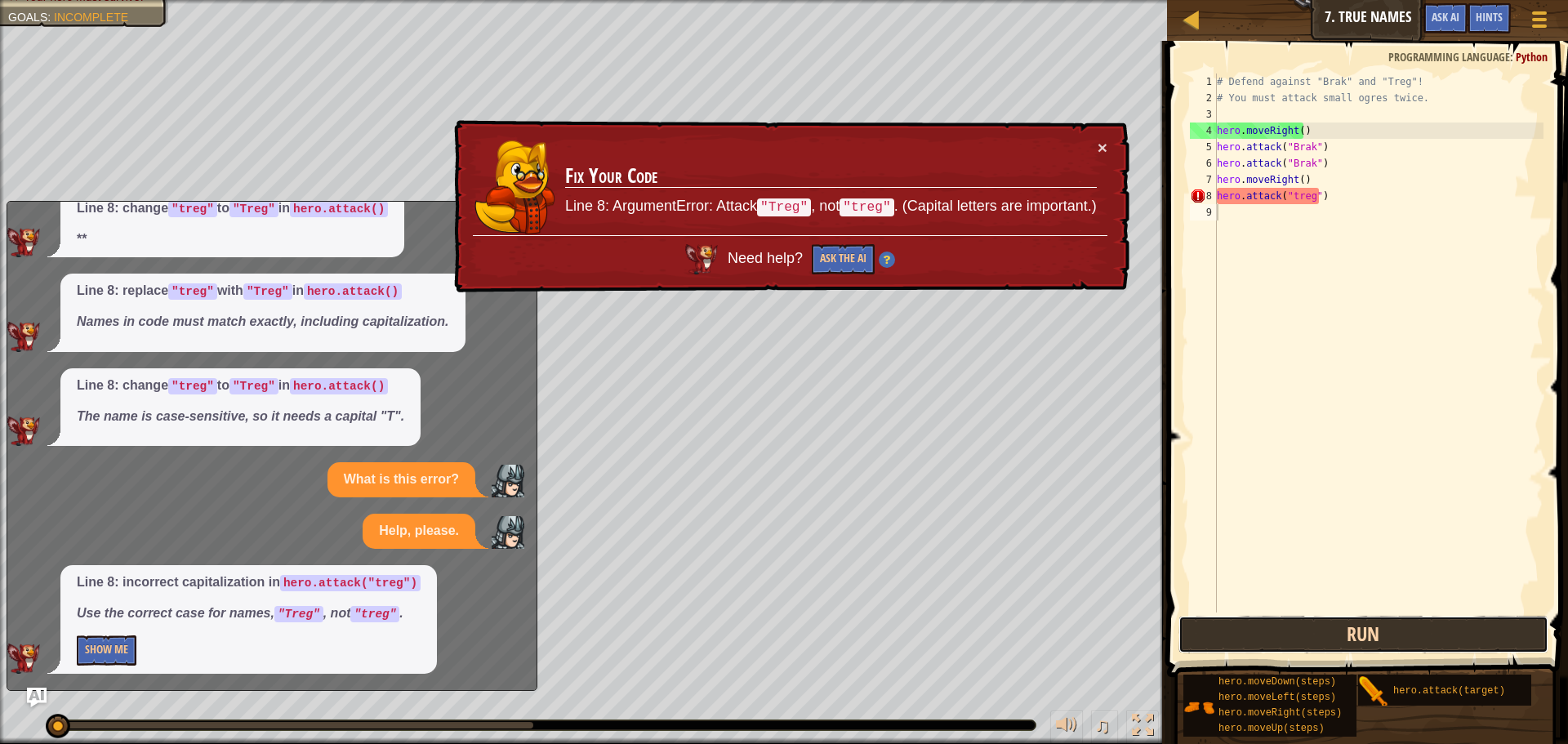
click at [1342, 643] on button "Run" at bounding box center [1363, 635] width 370 height 38
